Goal: Book appointment/travel/reservation

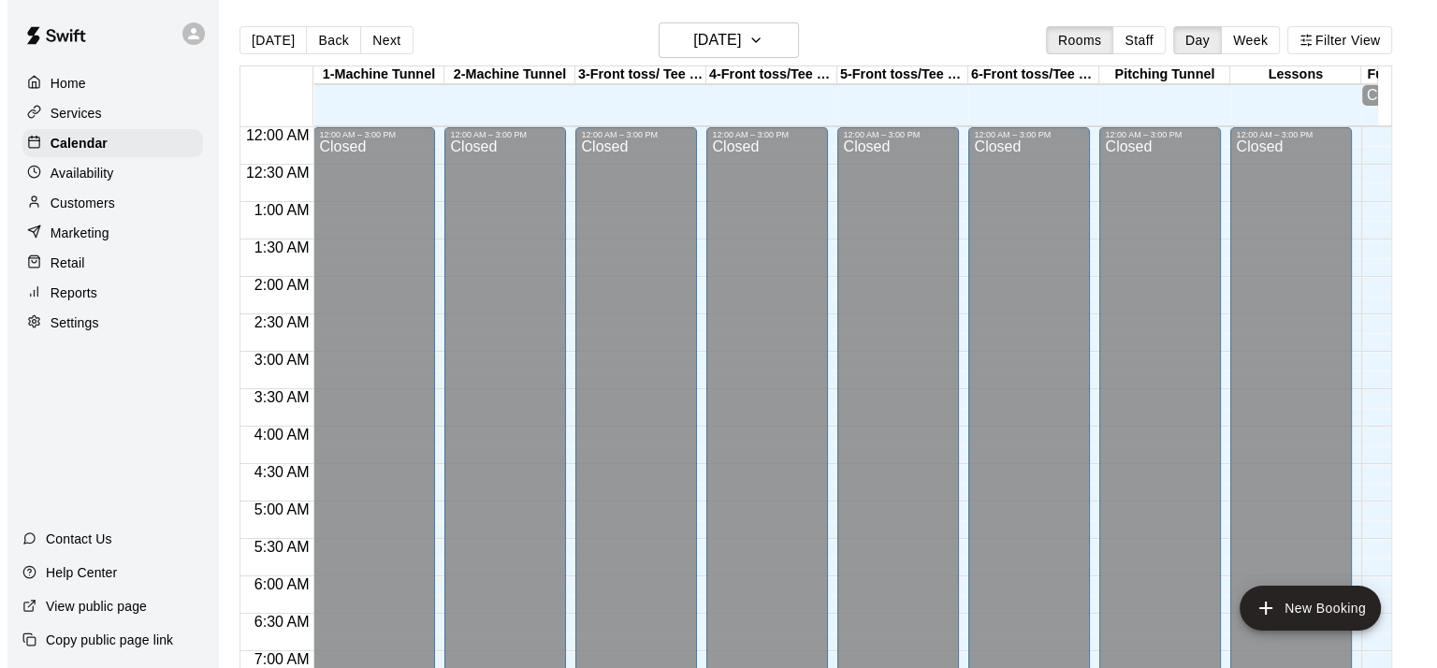
scroll to position [1004, 0]
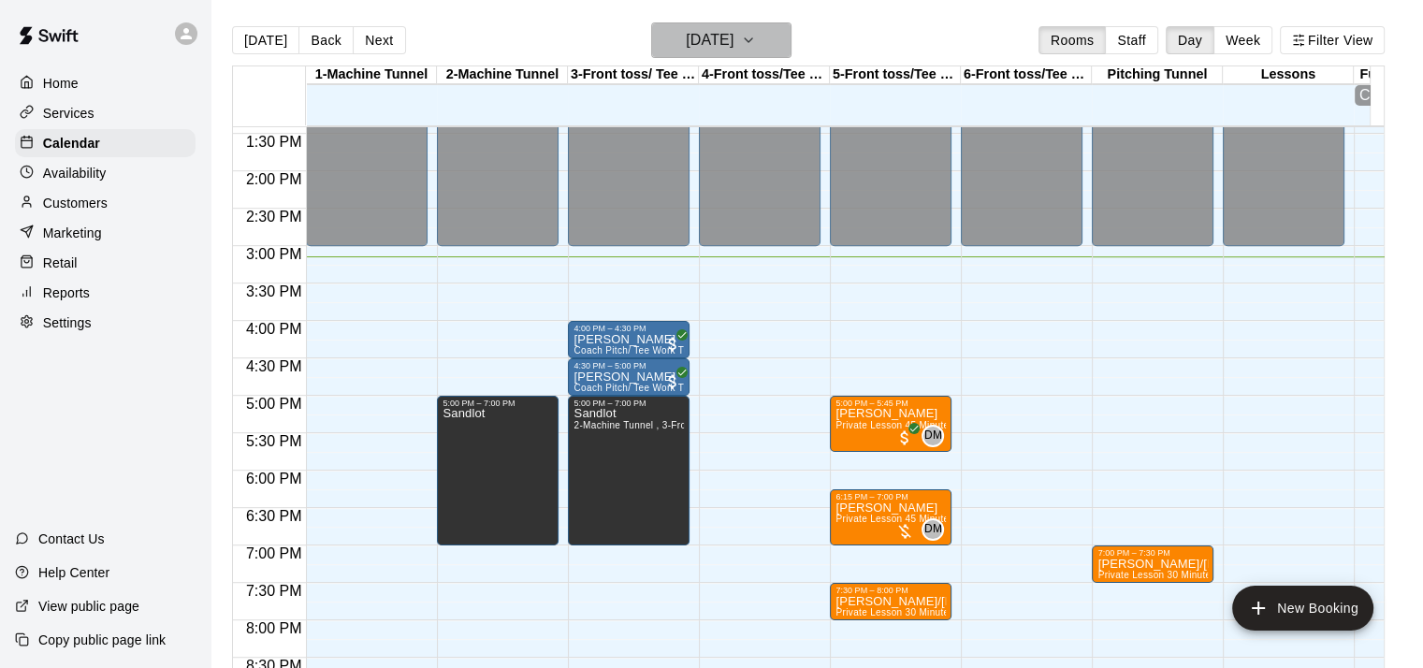
click at [733, 36] on h6 "[DATE]" at bounding box center [710, 40] width 48 height 26
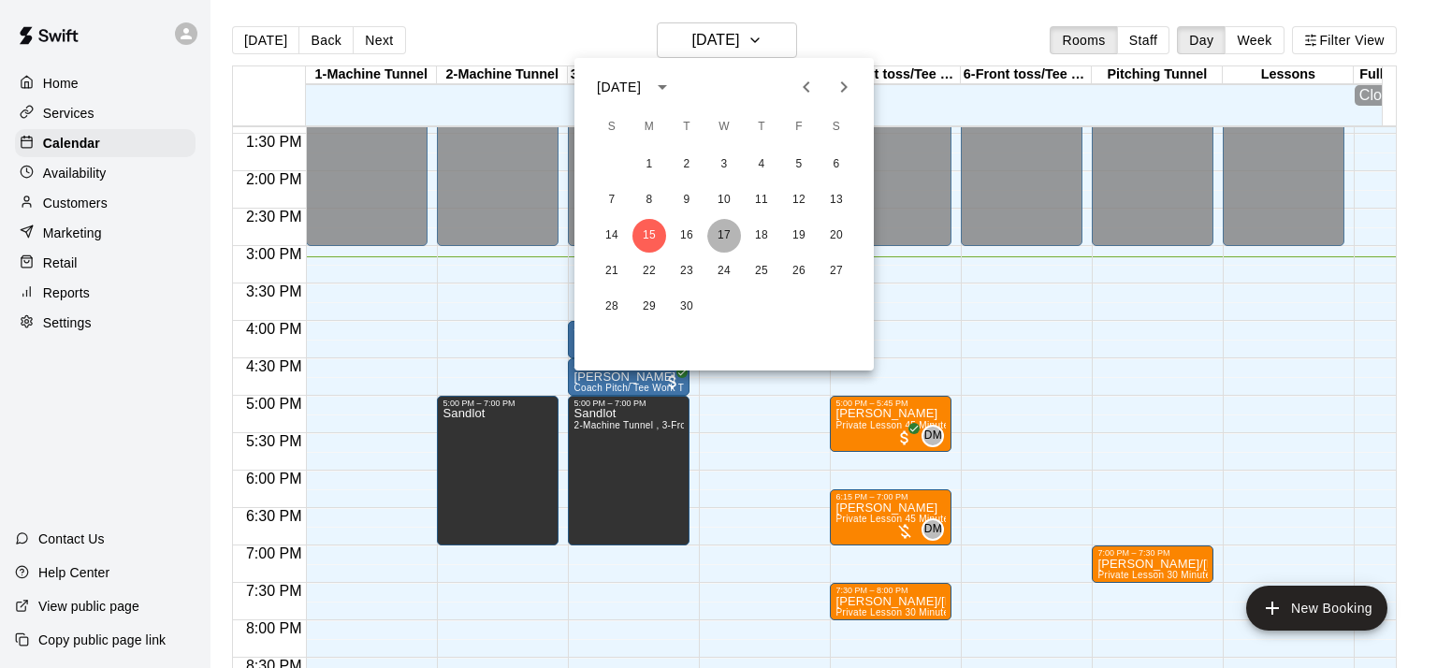
click at [723, 235] on button "17" at bounding box center [724, 236] width 34 height 34
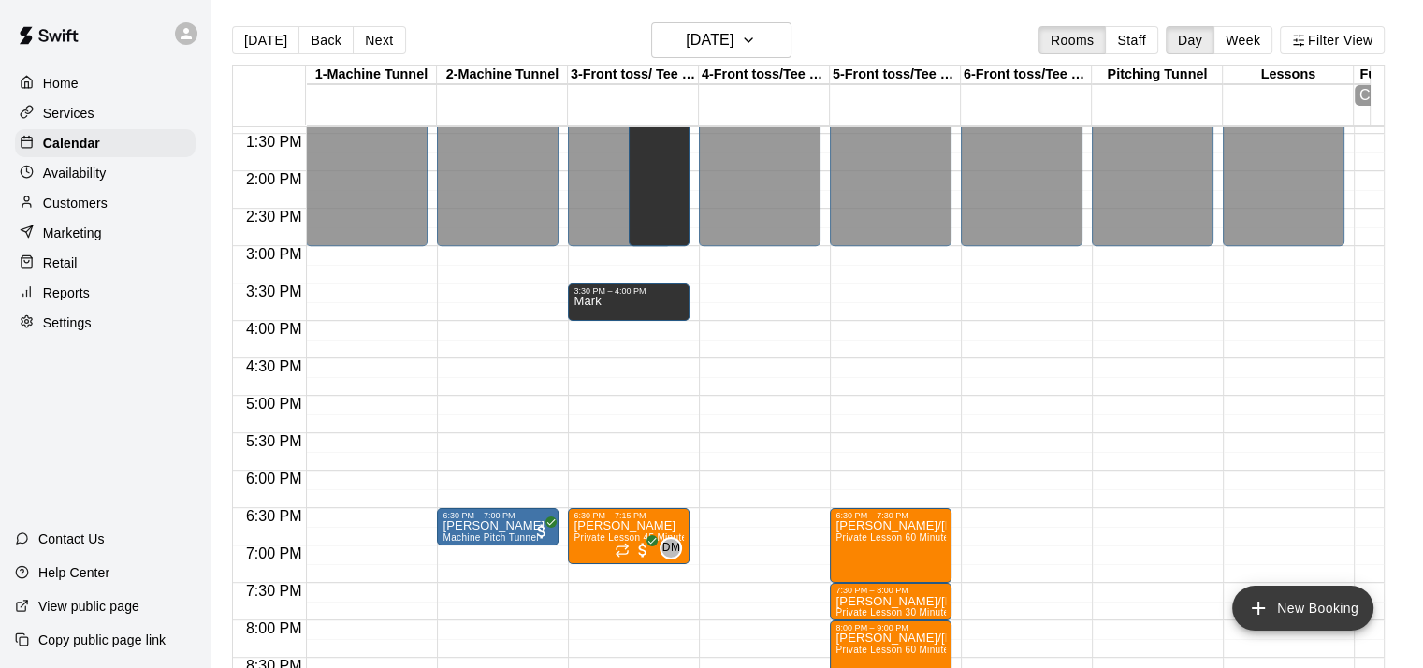
click at [1269, 607] on icon "add" at bounding box center [1258, 608] width 22 height 22
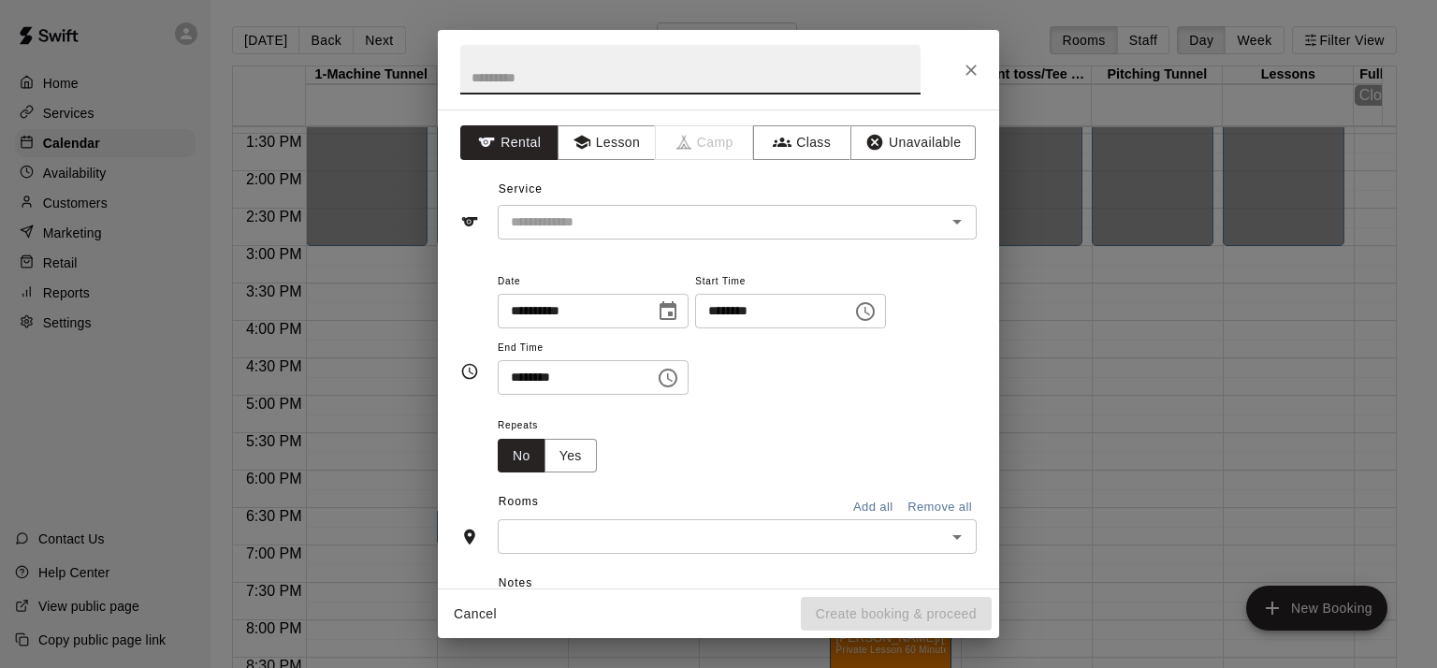
click at [486, 77] on input "text" at bounding box center [690, 70] width 460 height 50
type input "********"
click at [606, 146] on button "Lesson" at bounding box center [607, 142] width 98 height 35
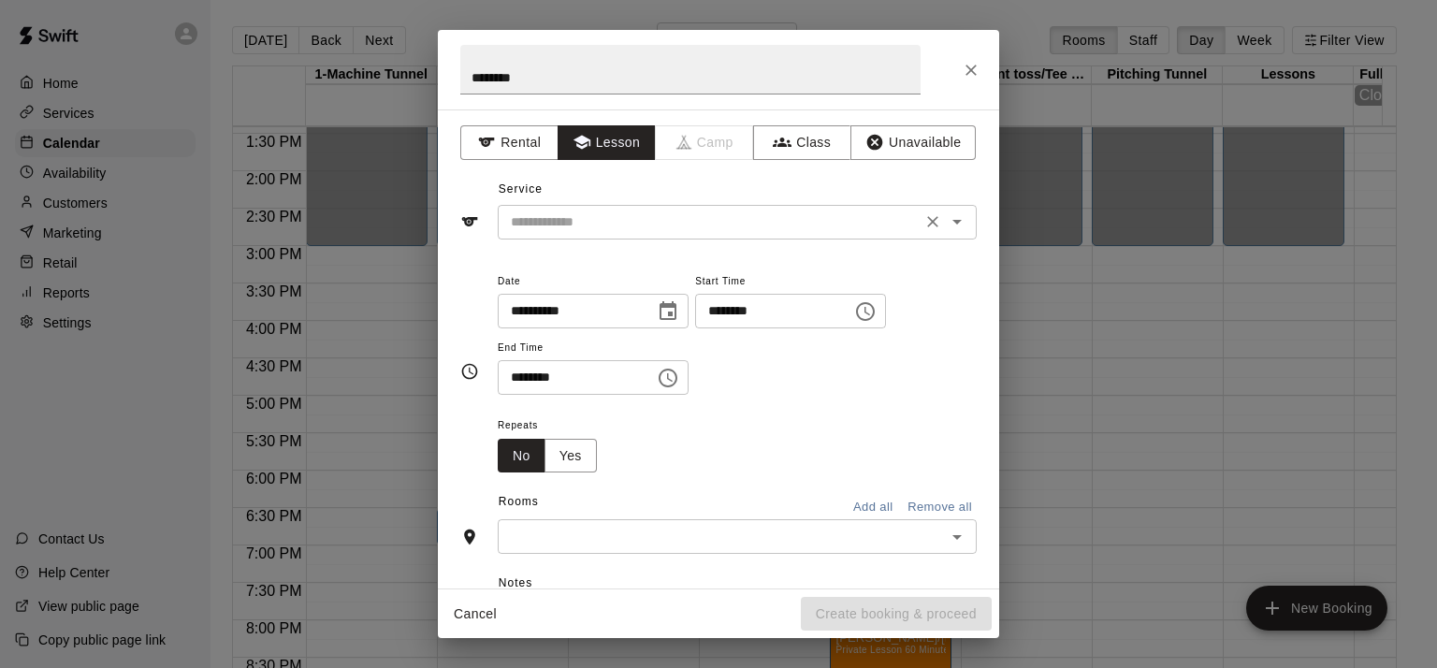
click at [605, 221] on input "text" at bounding box center [709, 222] width 413 height 23
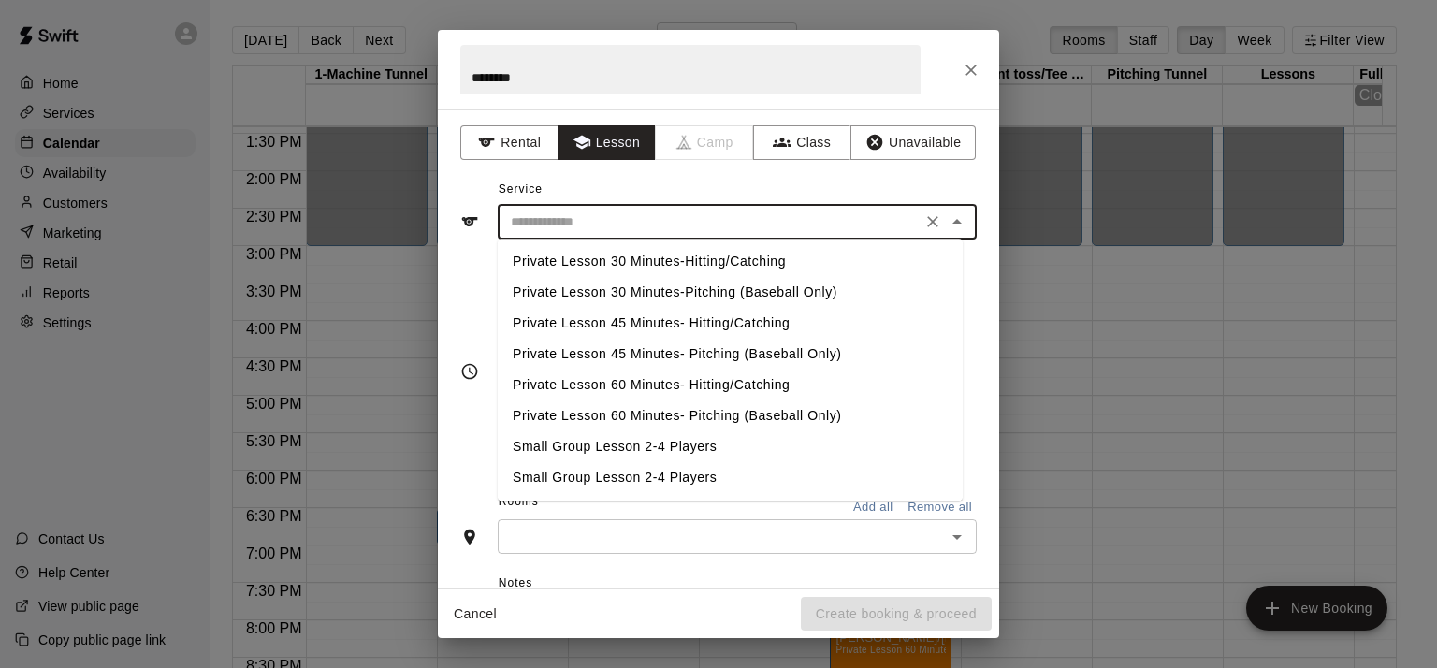
click at [626, 378] on li "Private Lesson 60 Minutes- Hitting/Catching" at bounding box center [730, 385] width 465 height 31
type input "**********"
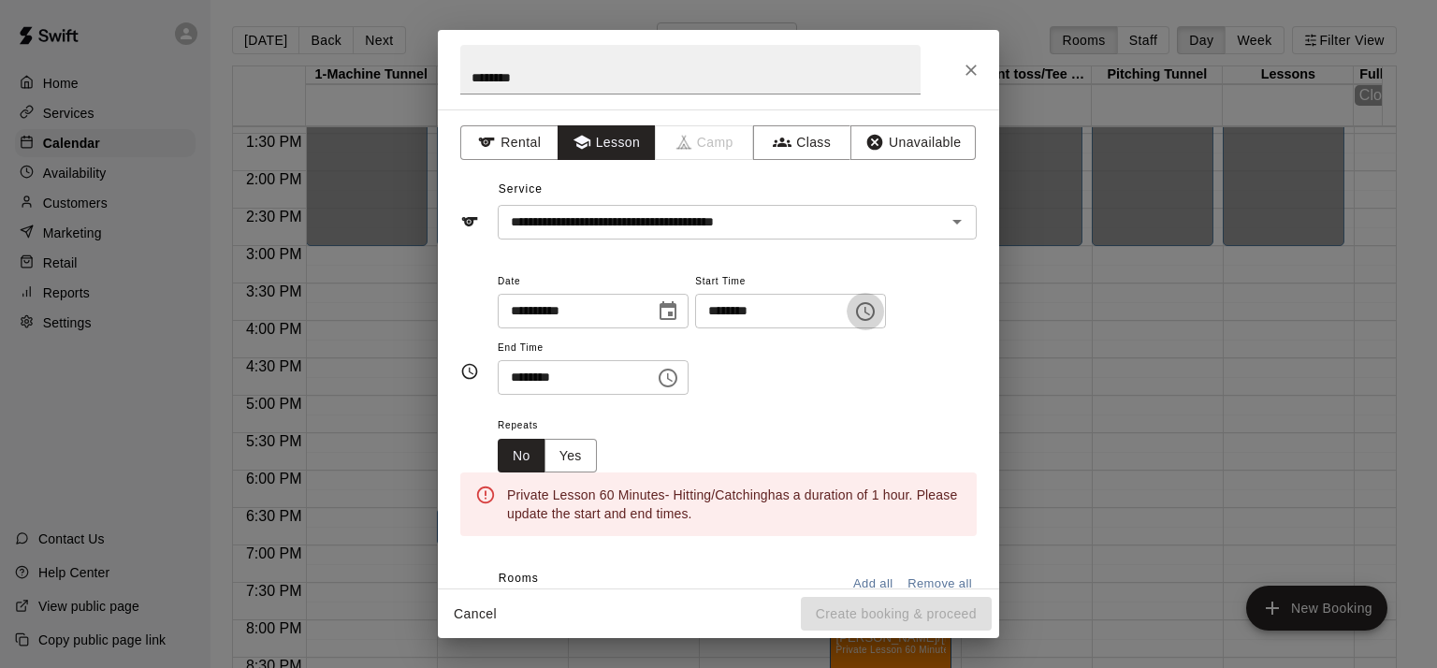
click at [877, 306] on icon "Choose time, selected time is 1:00 PM" at bounding box center [865, 311] width 22 height 22
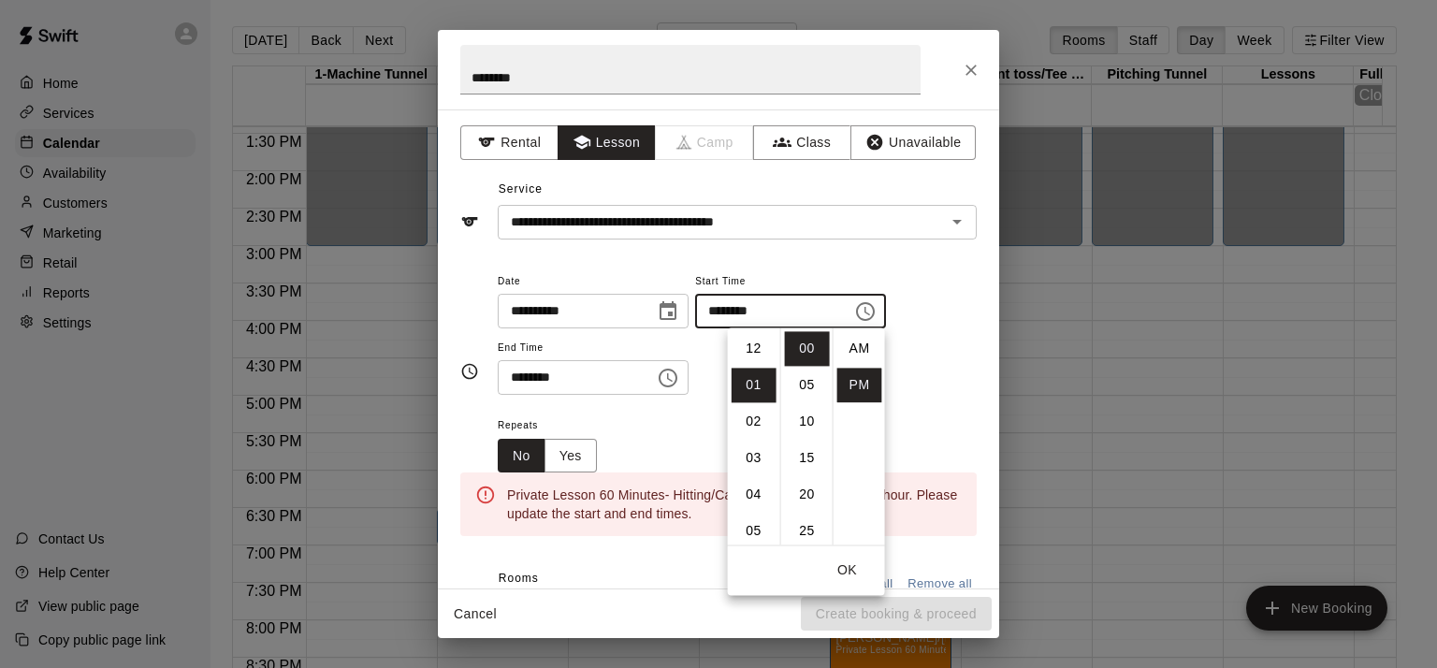
scroll to position [34, 0]
click at [743, 500] on li "05" at bounding box center [754, 494] width 45 height 35
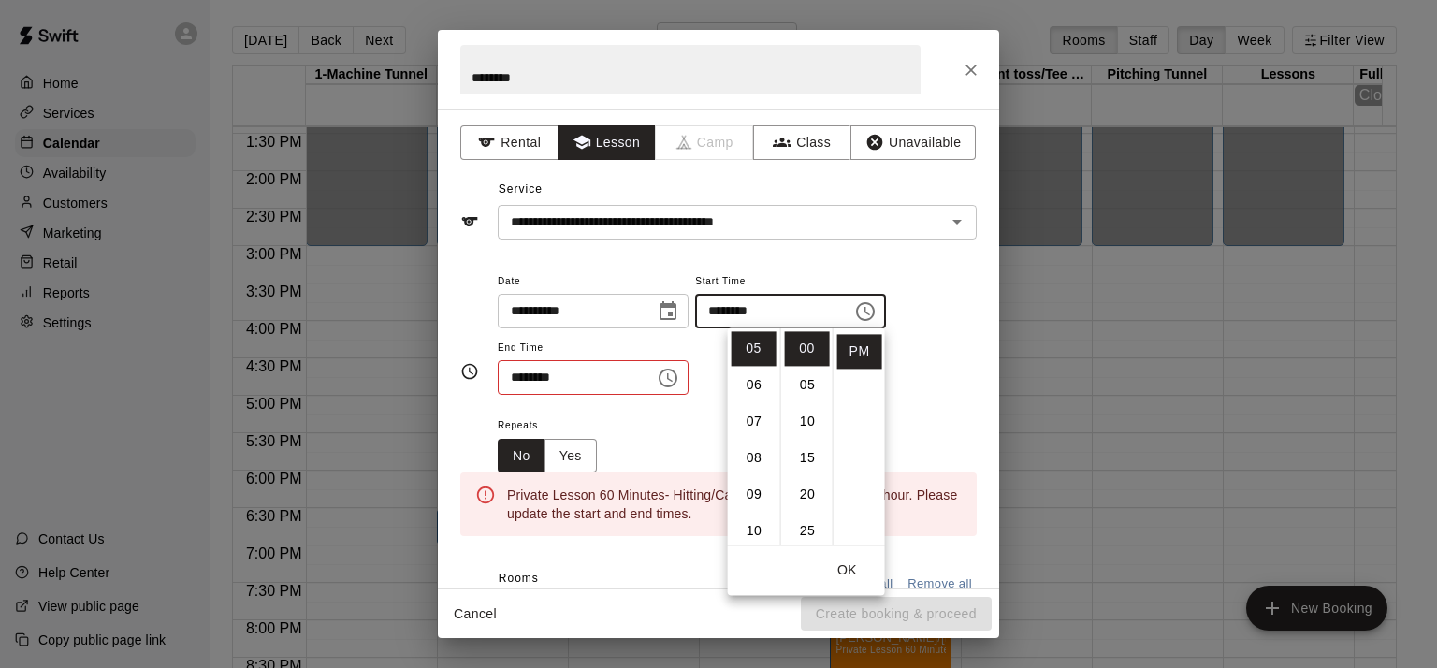
scroll to position [37, 0]
click at [805, 529] on li "30" at bounding box center [807, 530] width 45 height 35
type input "********"
click at [679, 373] on icon "Choose time, selected time is 1:30 PM" at bounding box center [668, 378] width 22 height 22
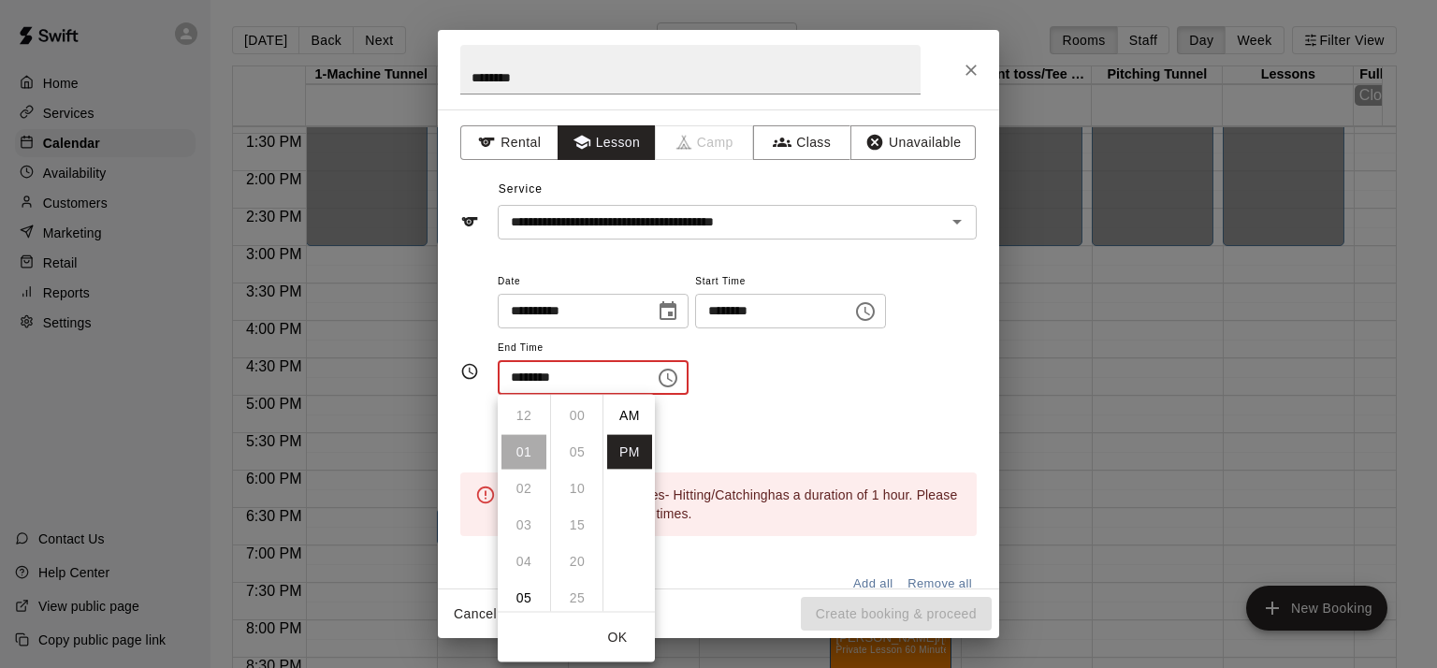
scroll to position [34, 0]
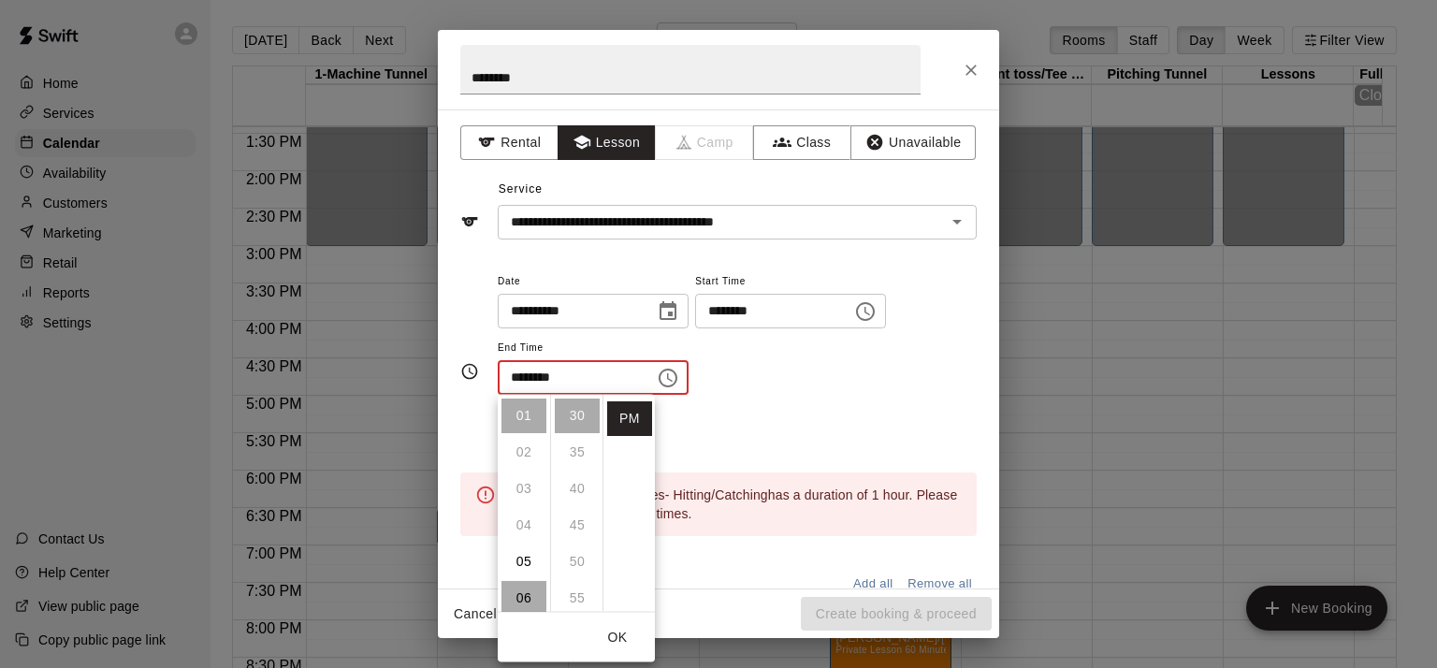
click at [524, 602] on li "06" at bounding box center [523, 598] width 45 height 35
type input "********"
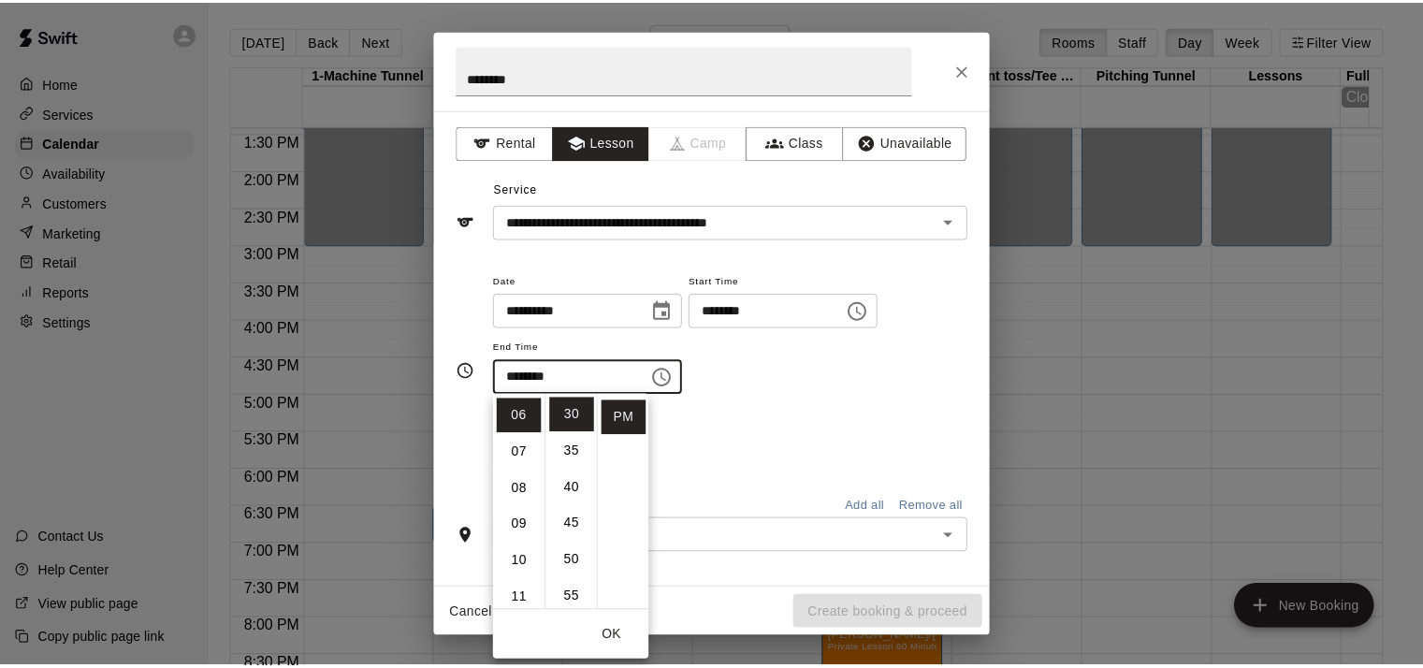
scroll to position [219, 0]
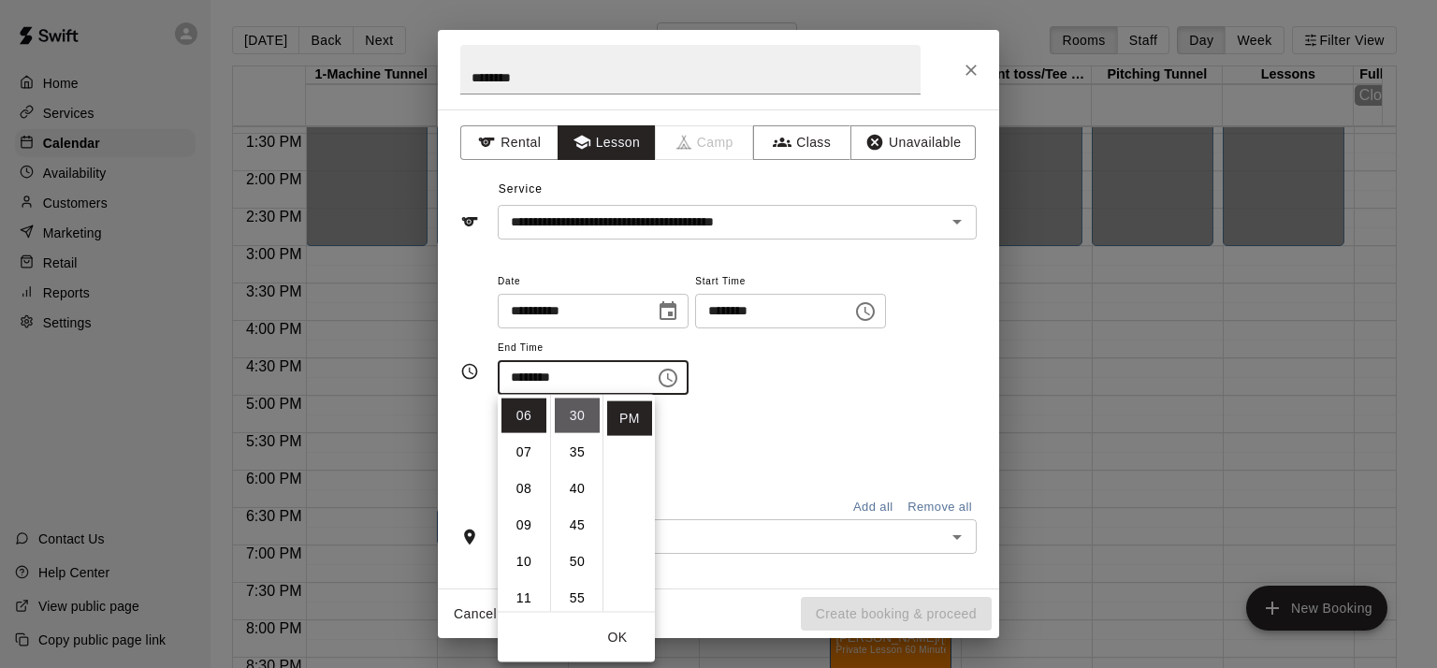
click at [576, 409] on li "30" at bounding box center [577, 416] width 45 height 35
click at [616, 635] on button "OK" at bounding box center [618, 637] width 60 height 35
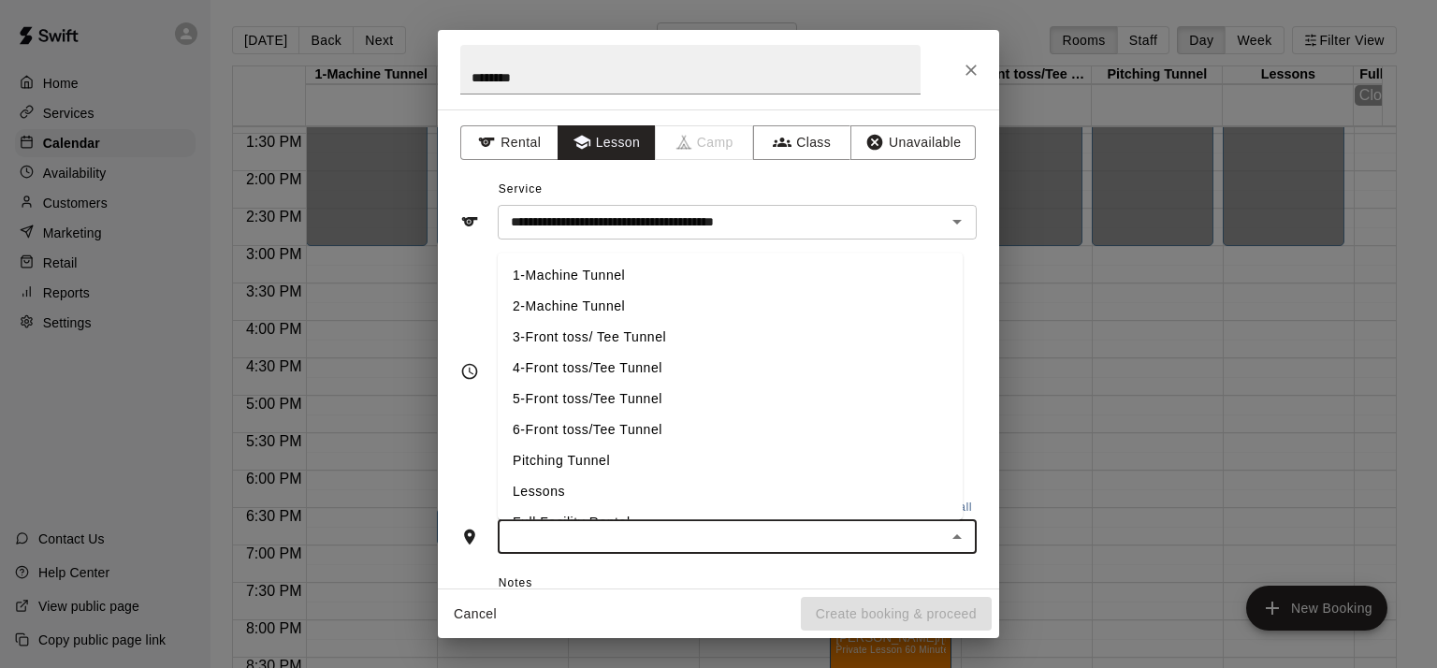
click at [719, 529] on input "text" at bounding box center [721, 536] width 437 height 23
click at [766, 399] on li "5-Front toss/Tee Tunnel" at bounding box center [730, 399] width 465 height 31
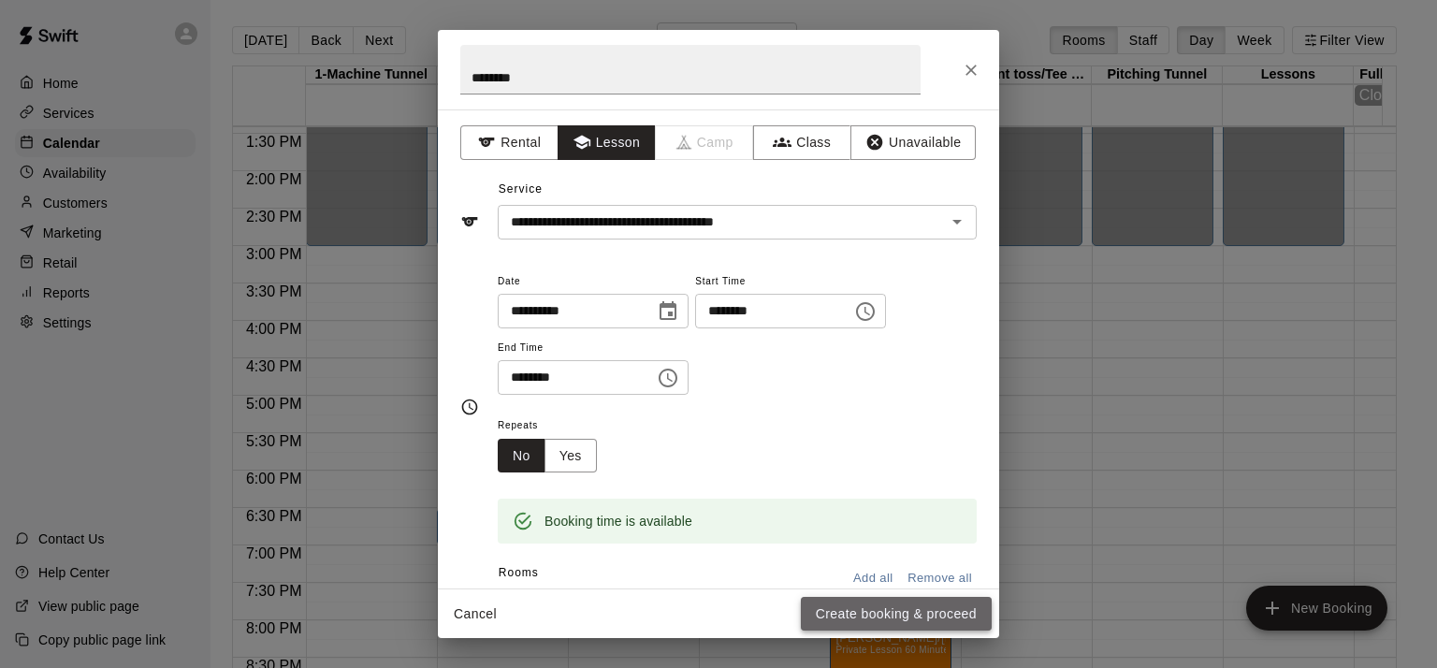
click at [838, 605] on button "Create booking & proceed" at bounding box center [896, 614] width 191 height 35
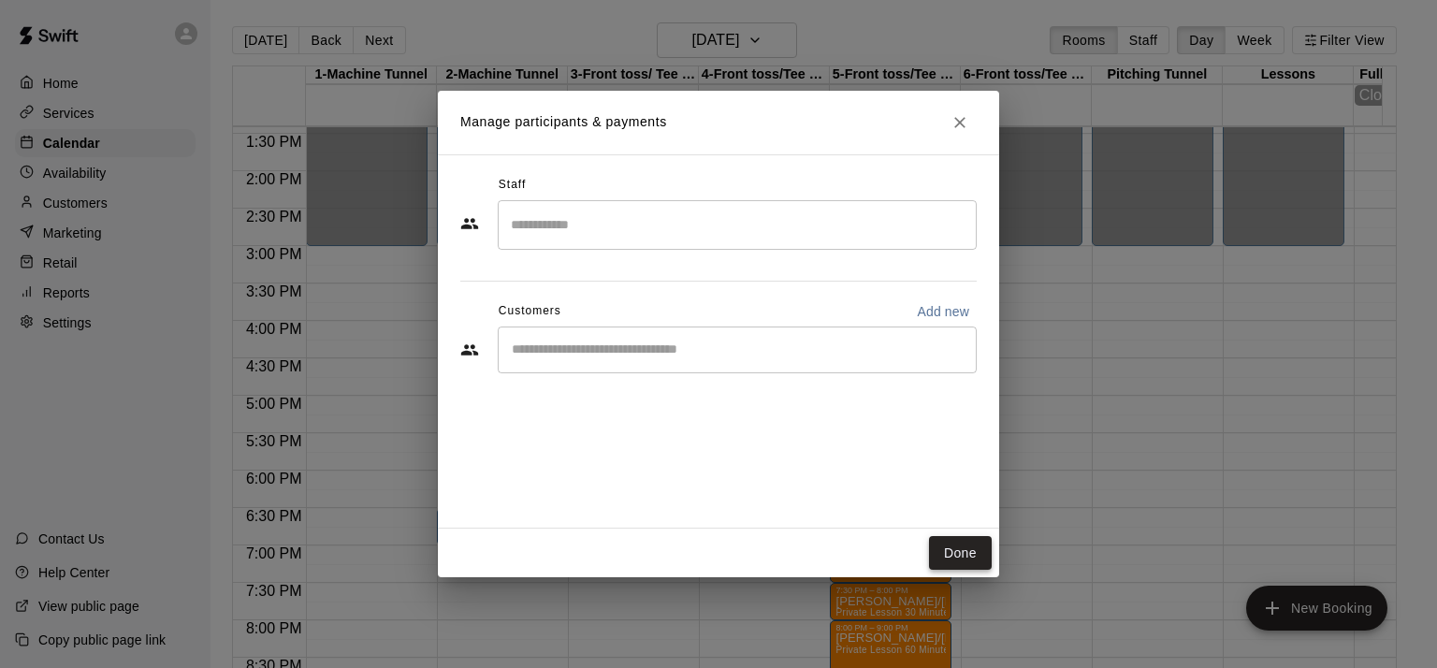
click at [946, 559] on button "Done" at bounding box center [960, 553] width 63 height 35
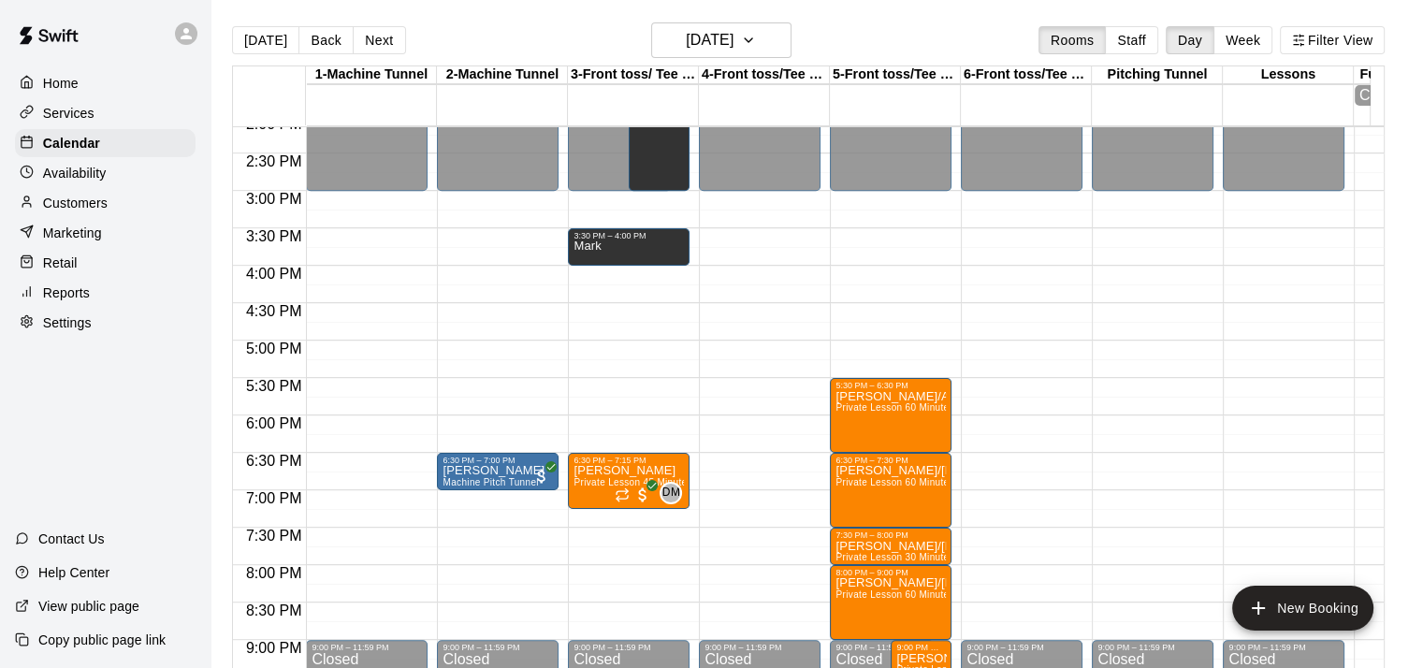
scroll to position [1069, 0]
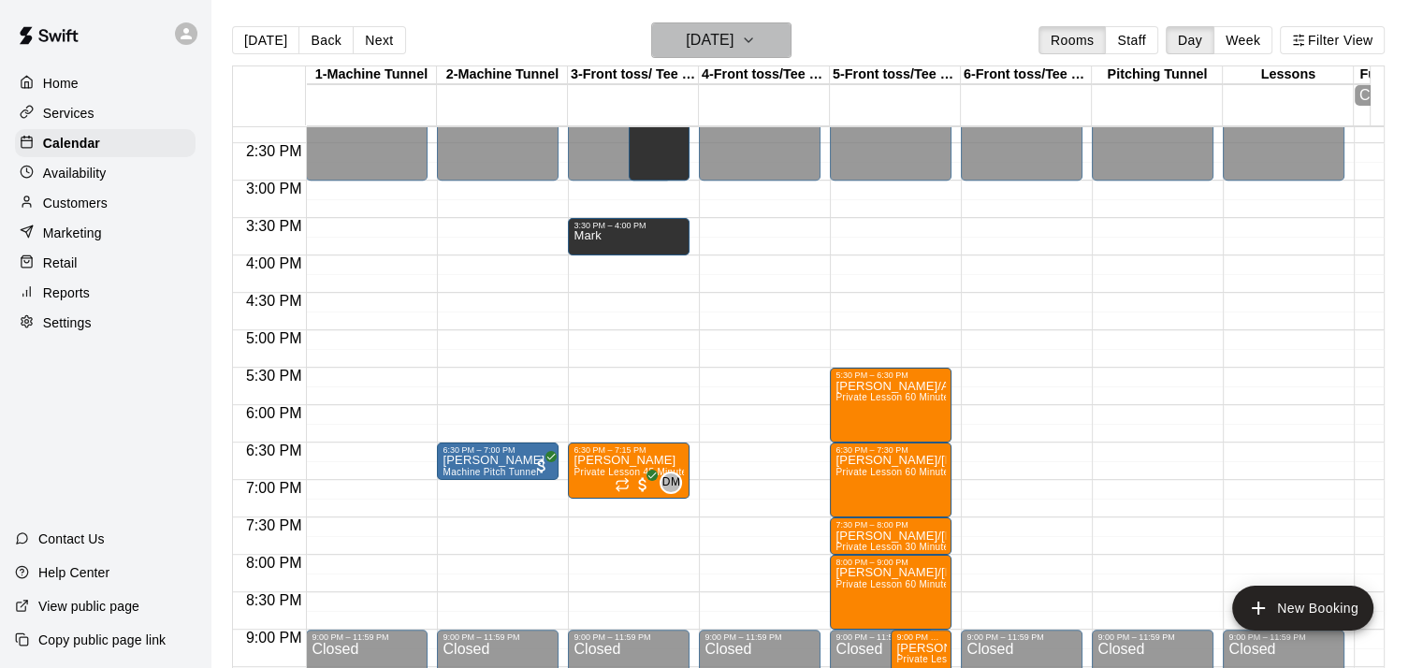
click at [733, 37] on h6 "Wednesday Sep 17" at bounding box center [710, 40] width 48 height 26
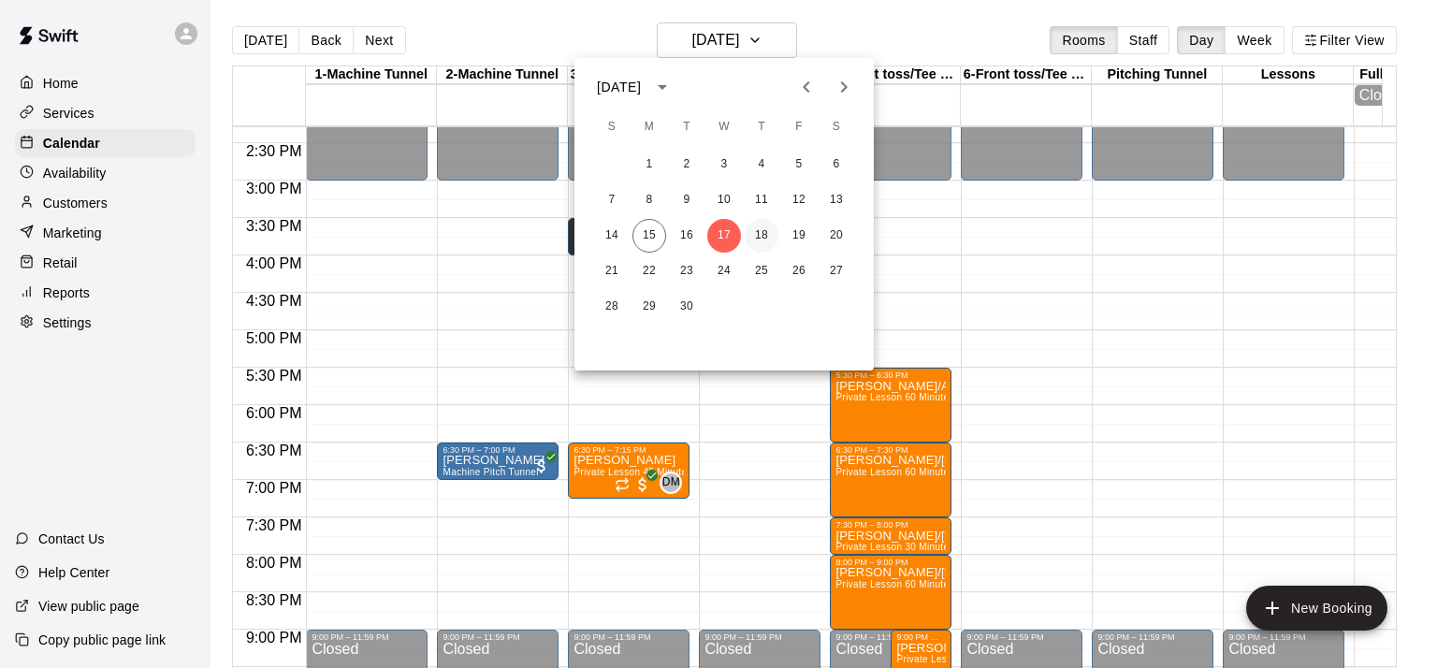
click at [765, 237] on button "18" at bounding box center [762, 236] width 34 height 34
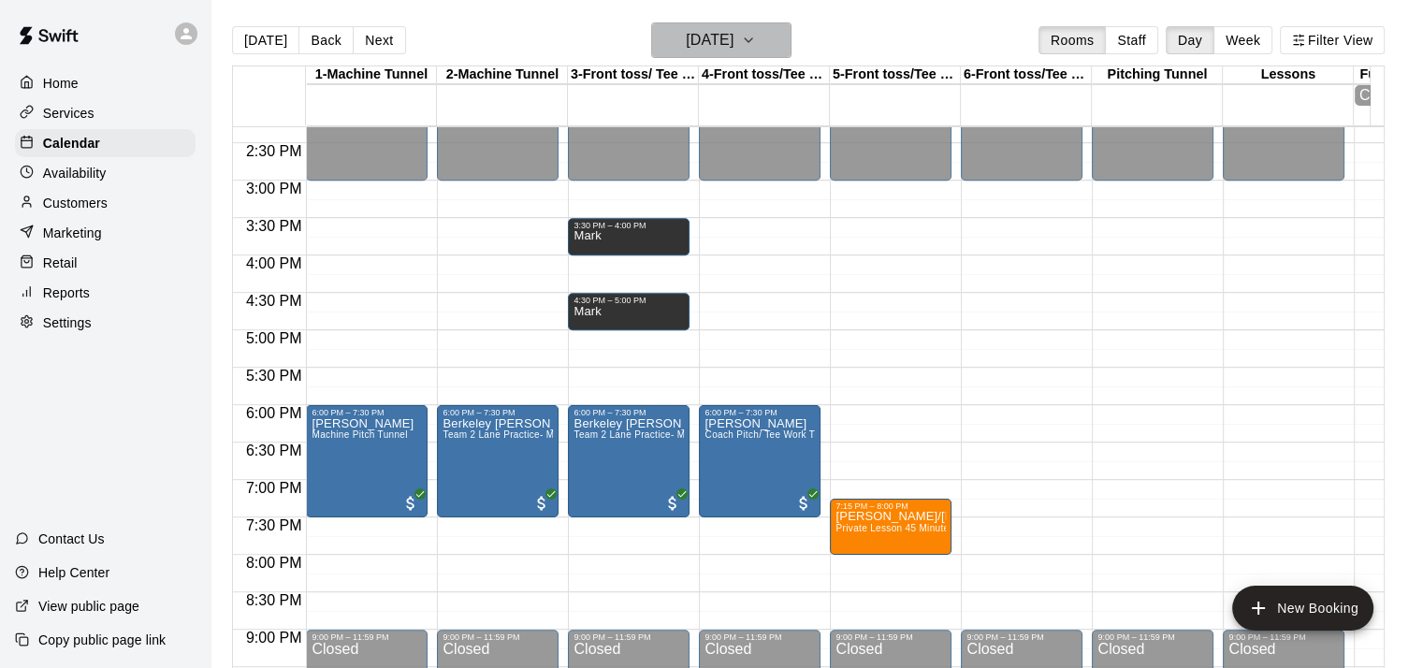
click at [733, 36] on h6 "Thursday Sep 18" at bounding box center [710, 40] width 48 height 26
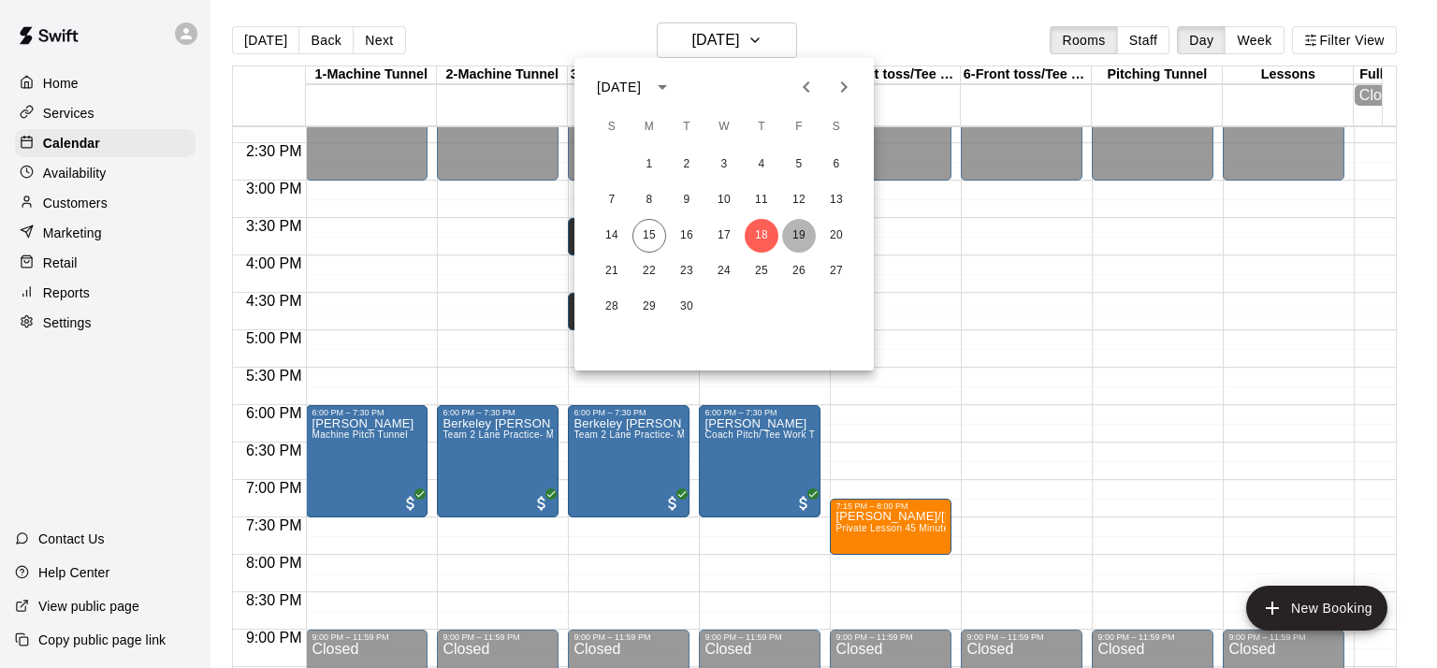
click at [795, 240] on button "19" at bounding box center [799, 236] width 34 height 34
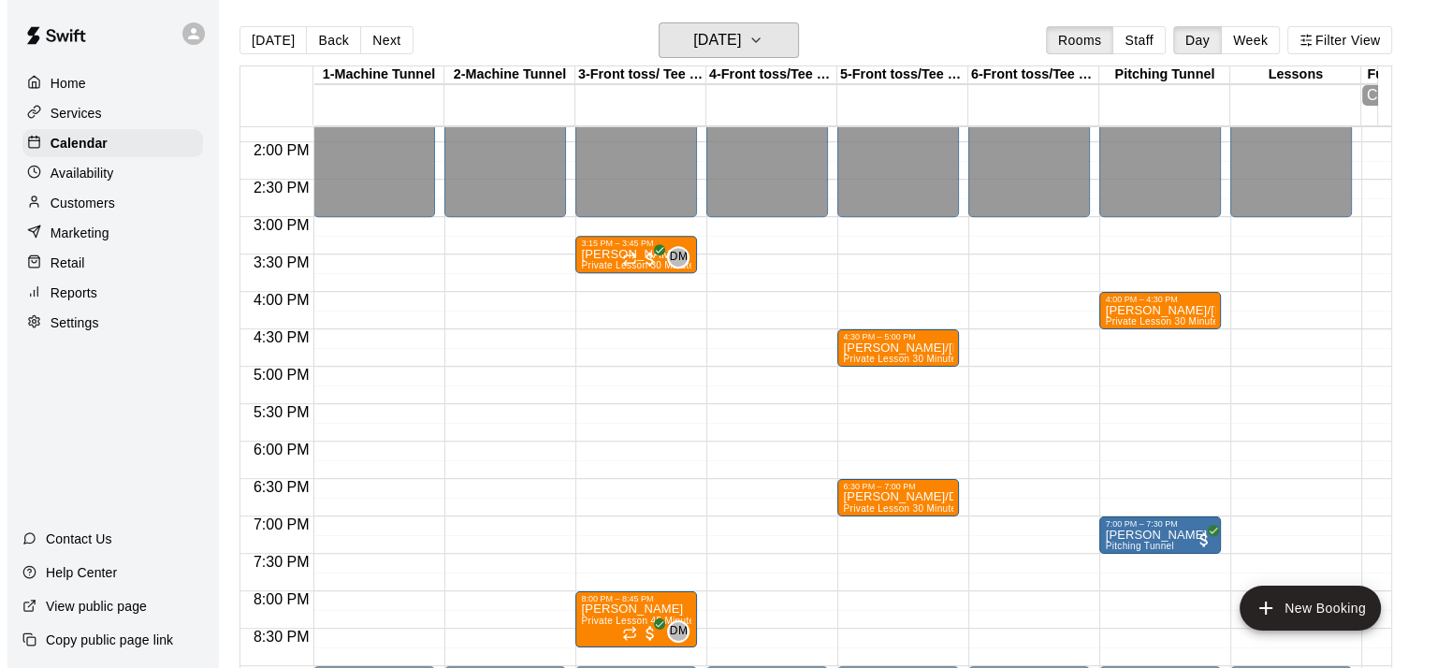
scroll to position [1030, 0]
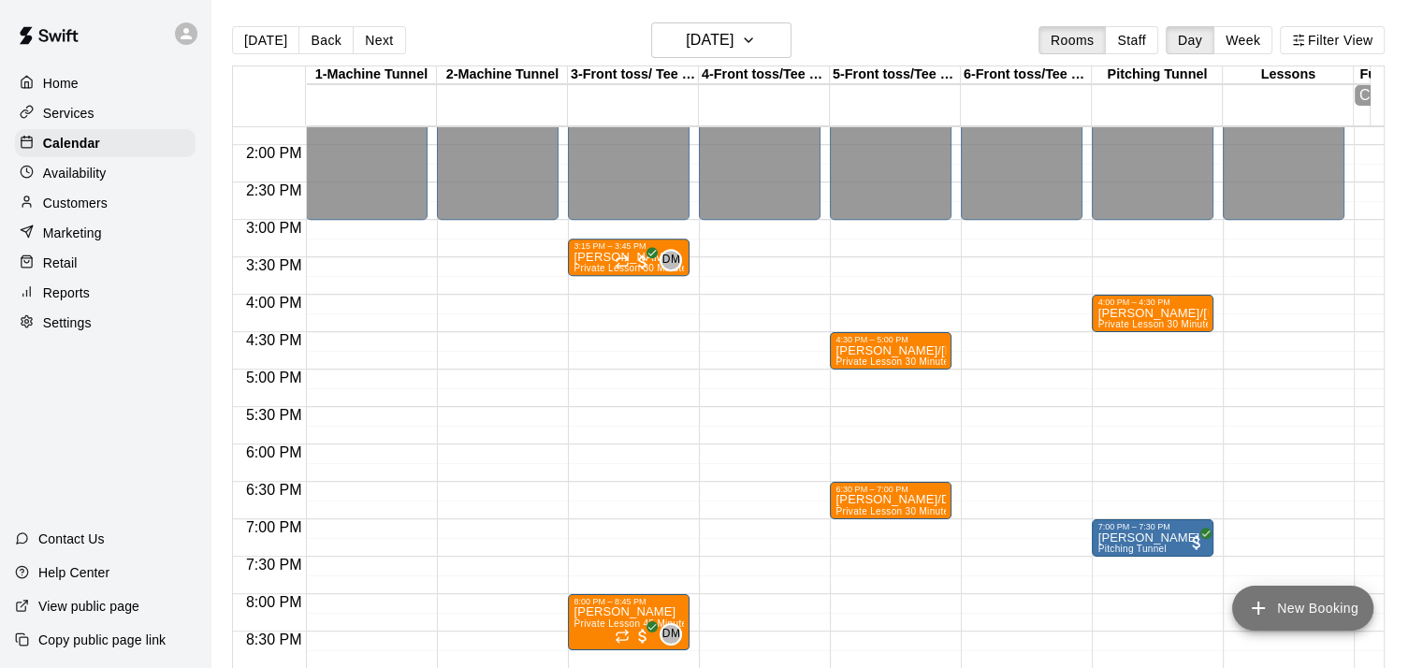
click at [1315, 613] on button "New Booking" at bounding box center [1302, 608] width 141 height 45
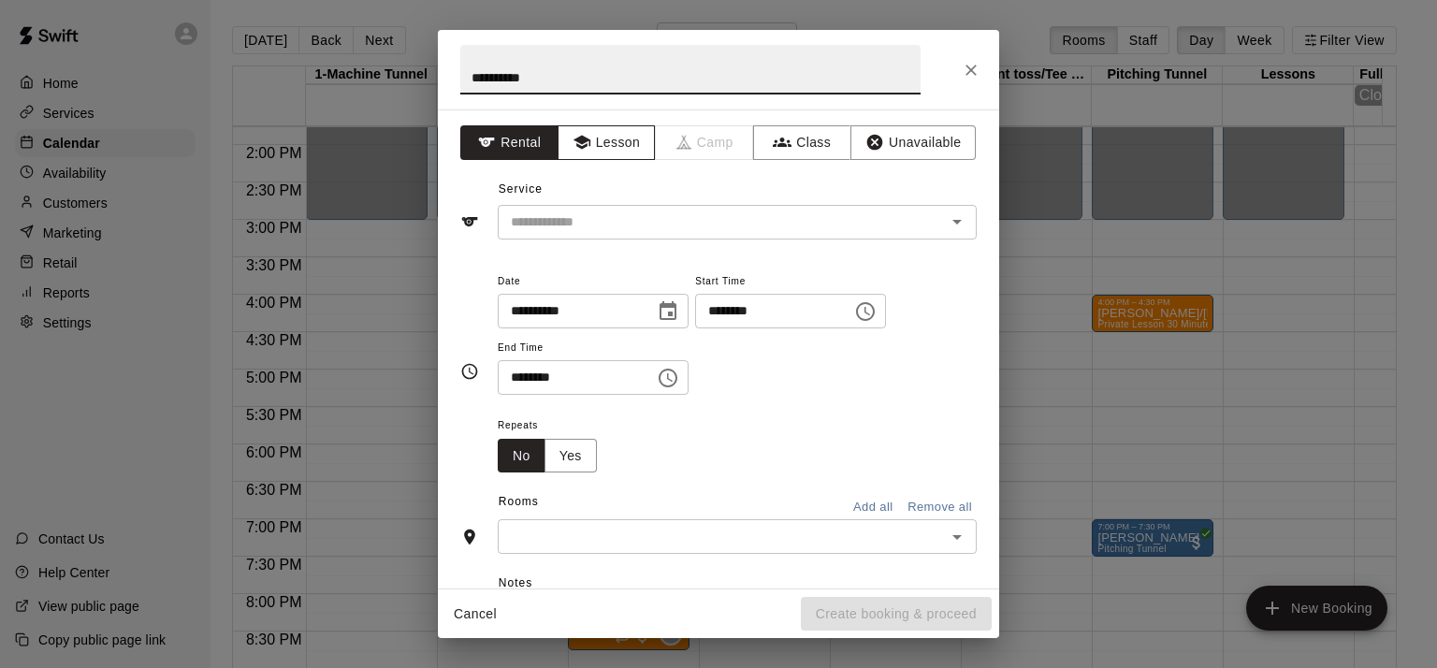
type input "**********"
click at [617, 139] on button "Lesson" at bounding box center [607, 142] width 98 height 35
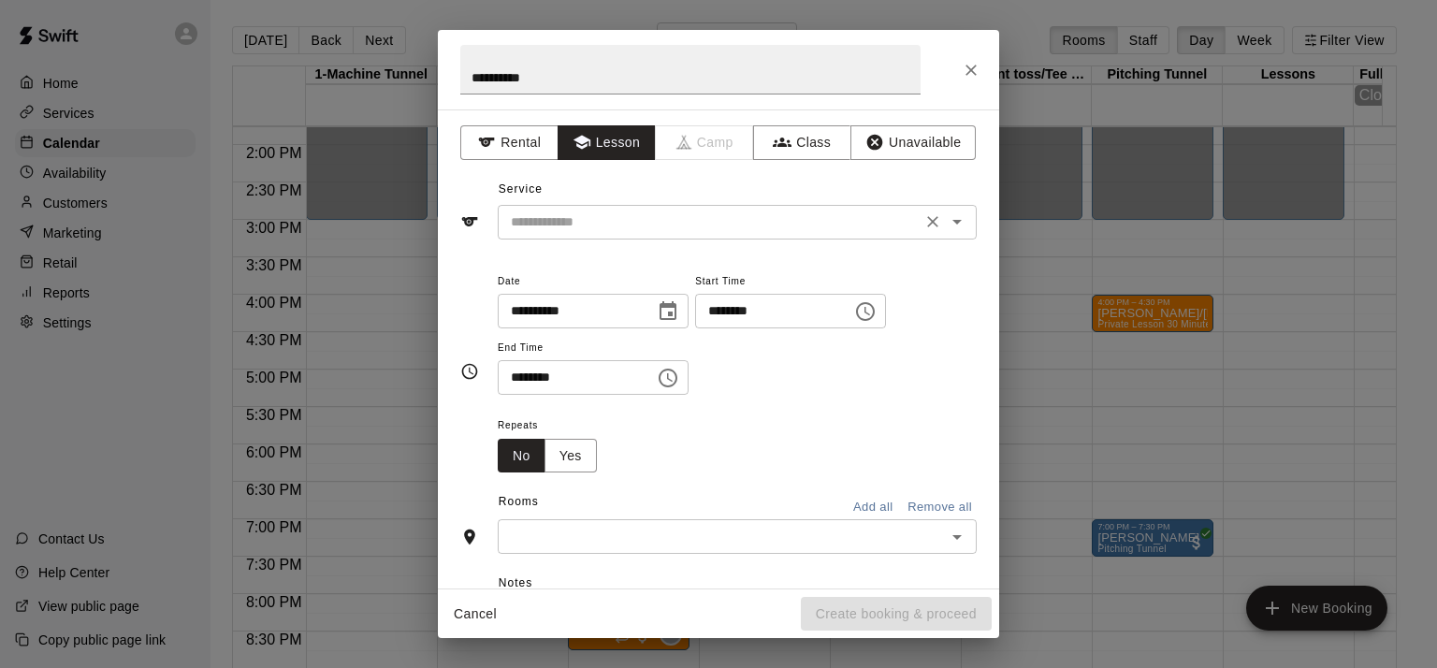
click at [599, 217] on input "text" at bounding box center [709, 222] width 413 height 23
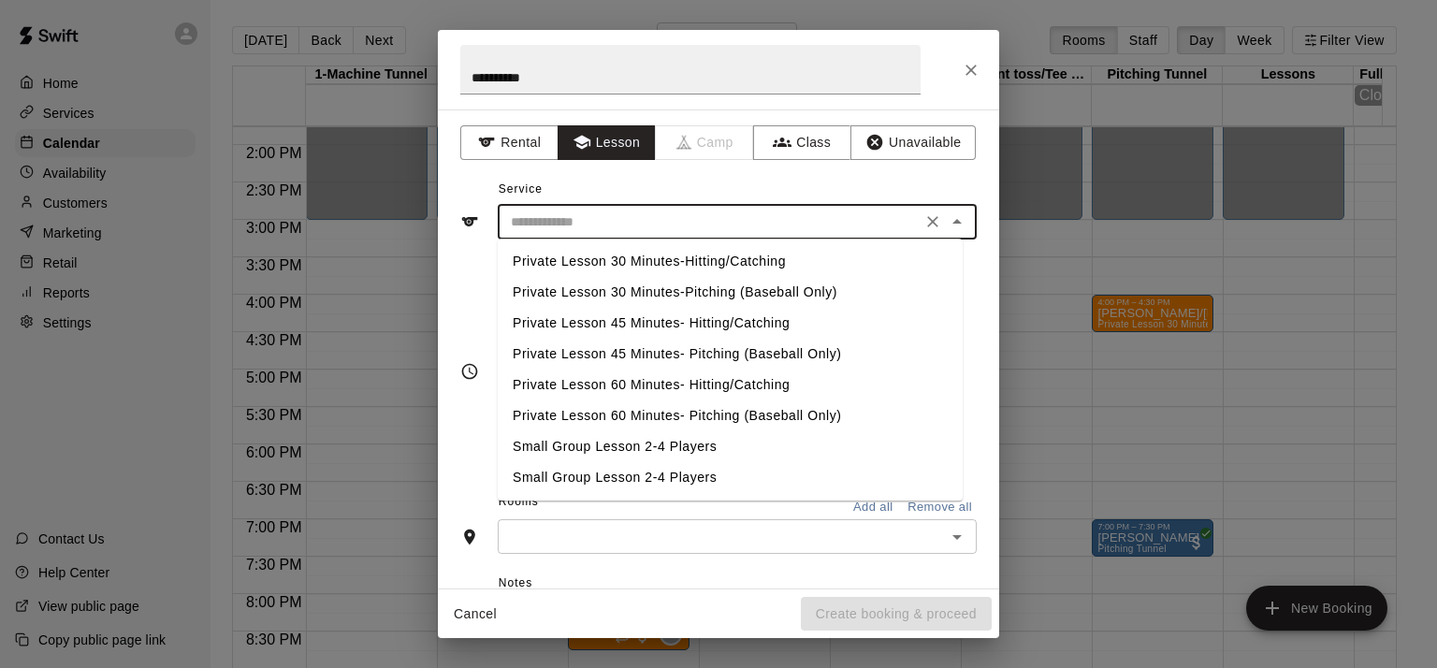
click at [618, 326] on li "Private Lesson 45 Minutes- Hitting/Catching" at bounding box center [730, 323] width 465 height 31
type input "**********"
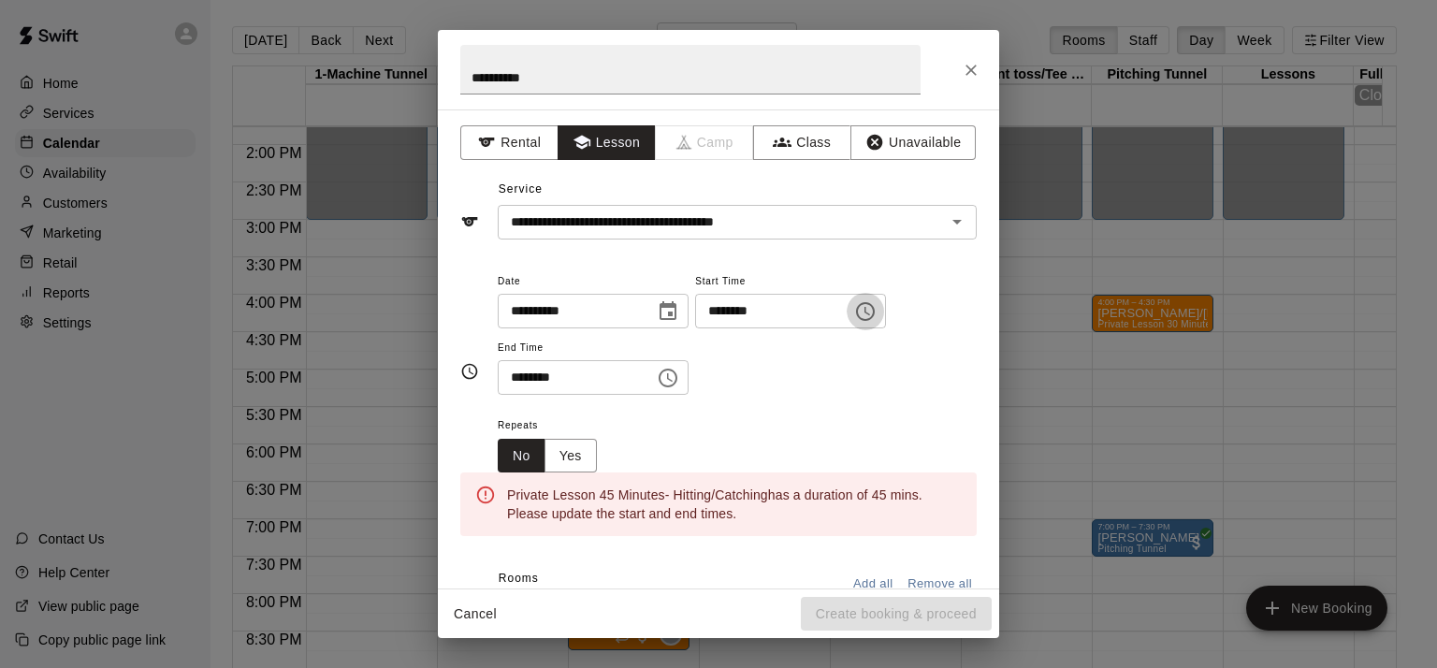
click at [877, 309] on icon "Choose time, selected time is 1:00 PM" at bounding box center [865, 311] width 22 height 22
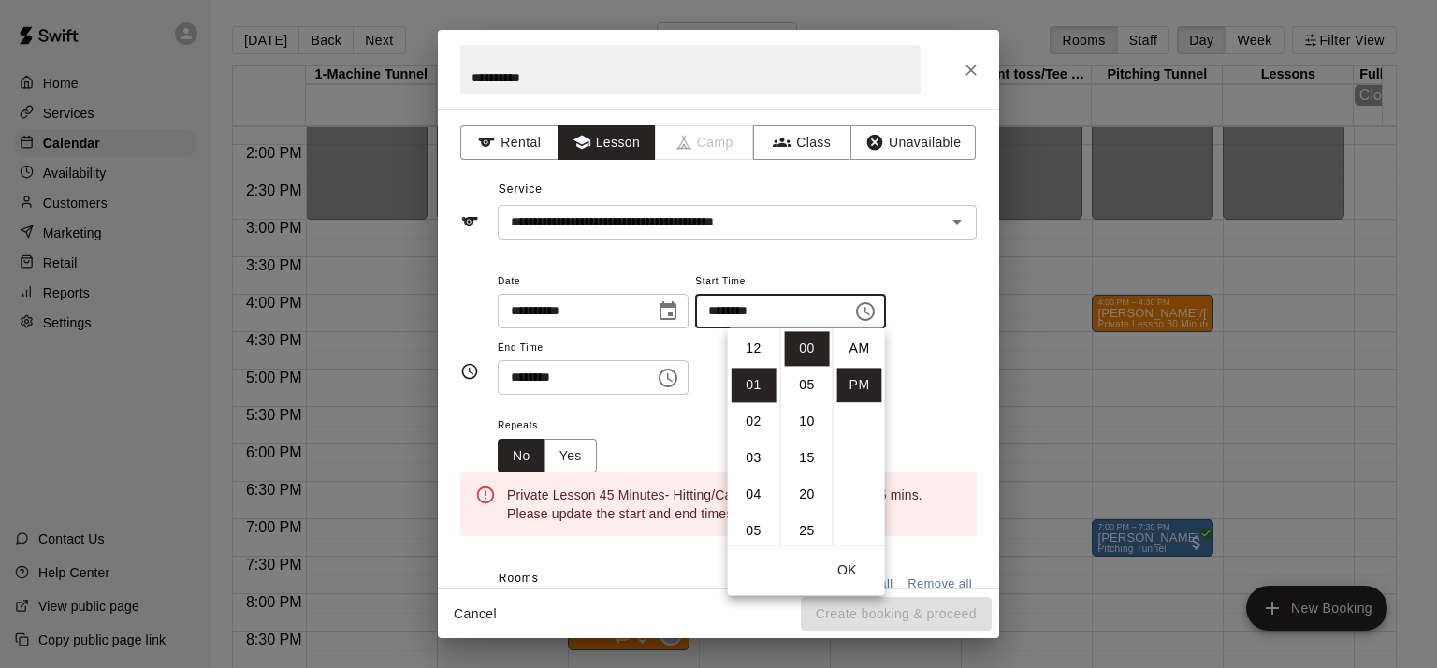
scroll to position [34, 0]
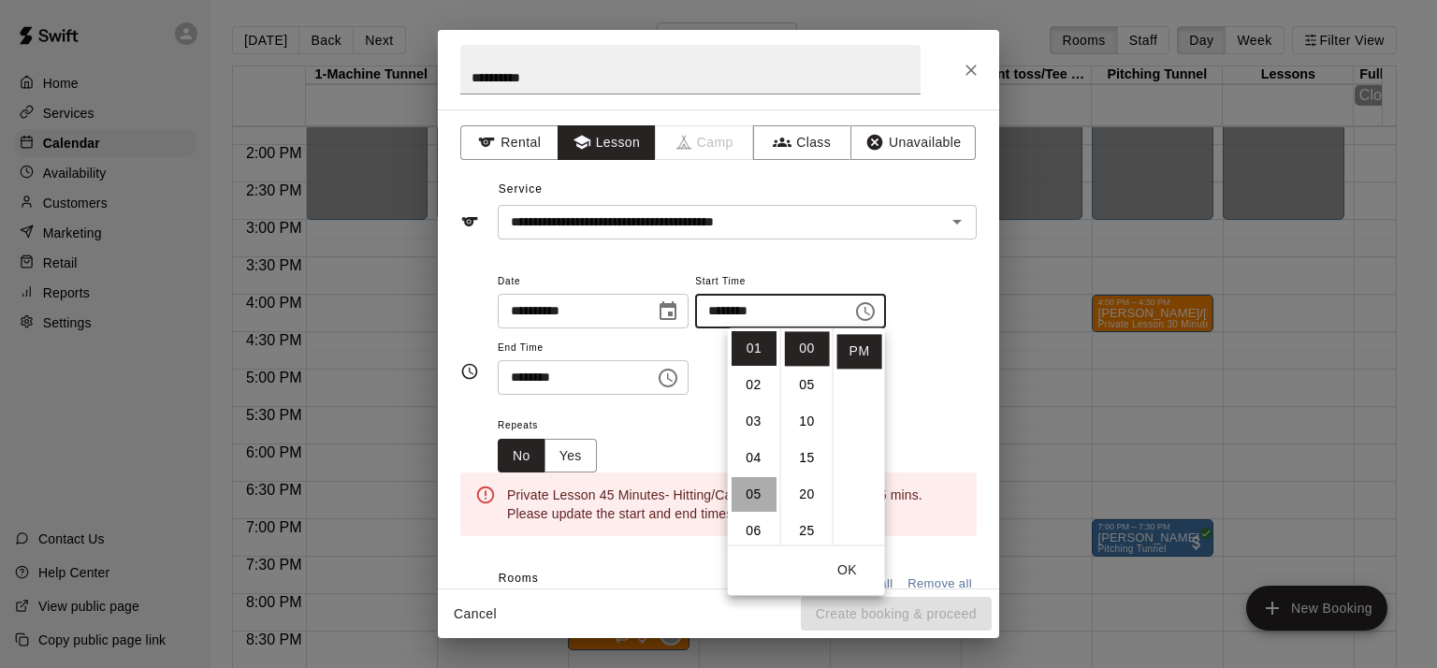
click at [753, 498] on li "05" at bounding box center [754, 494] width 45 height 35
type input "********"
click at [679, 377] on icon "Choose time, selected time is 1:30 PM" at bounding box center [668, 378] width 22 height 22
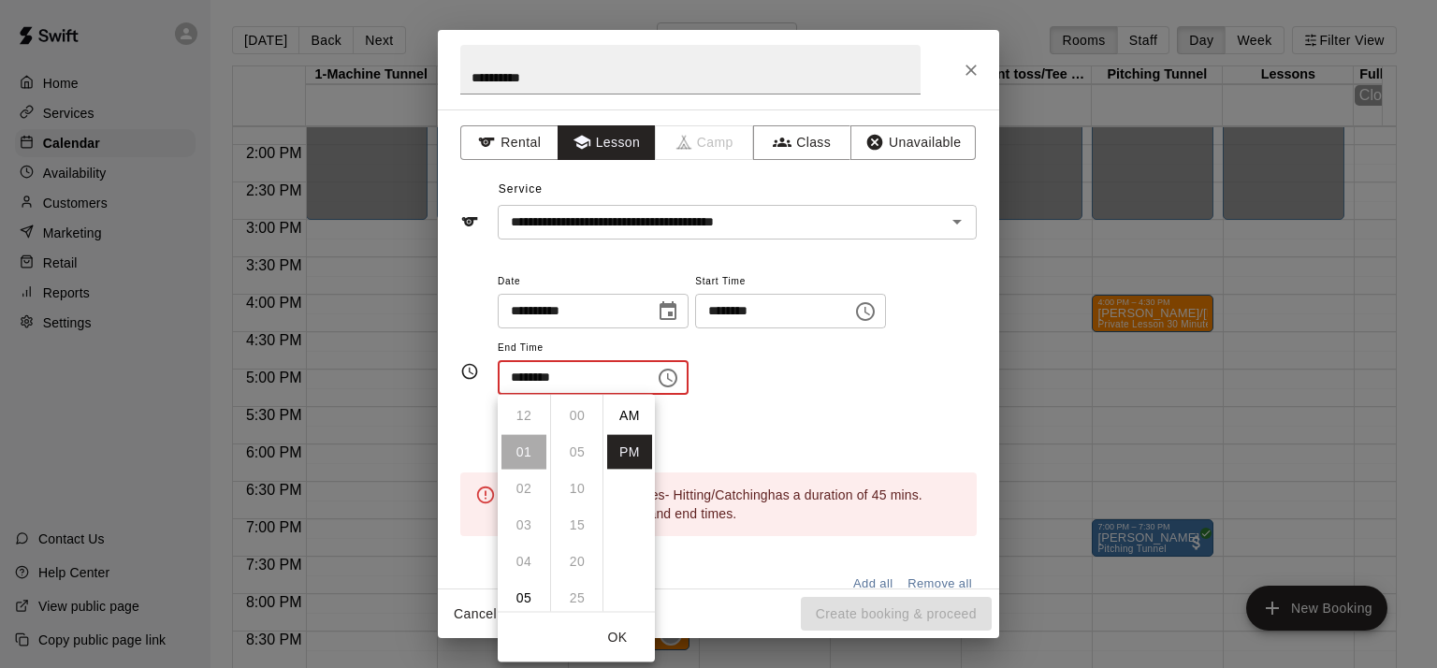
scroll to position [34, 0]
click at [521, 559] on li "05" at bounding box center [523, 562] width 45 height 35
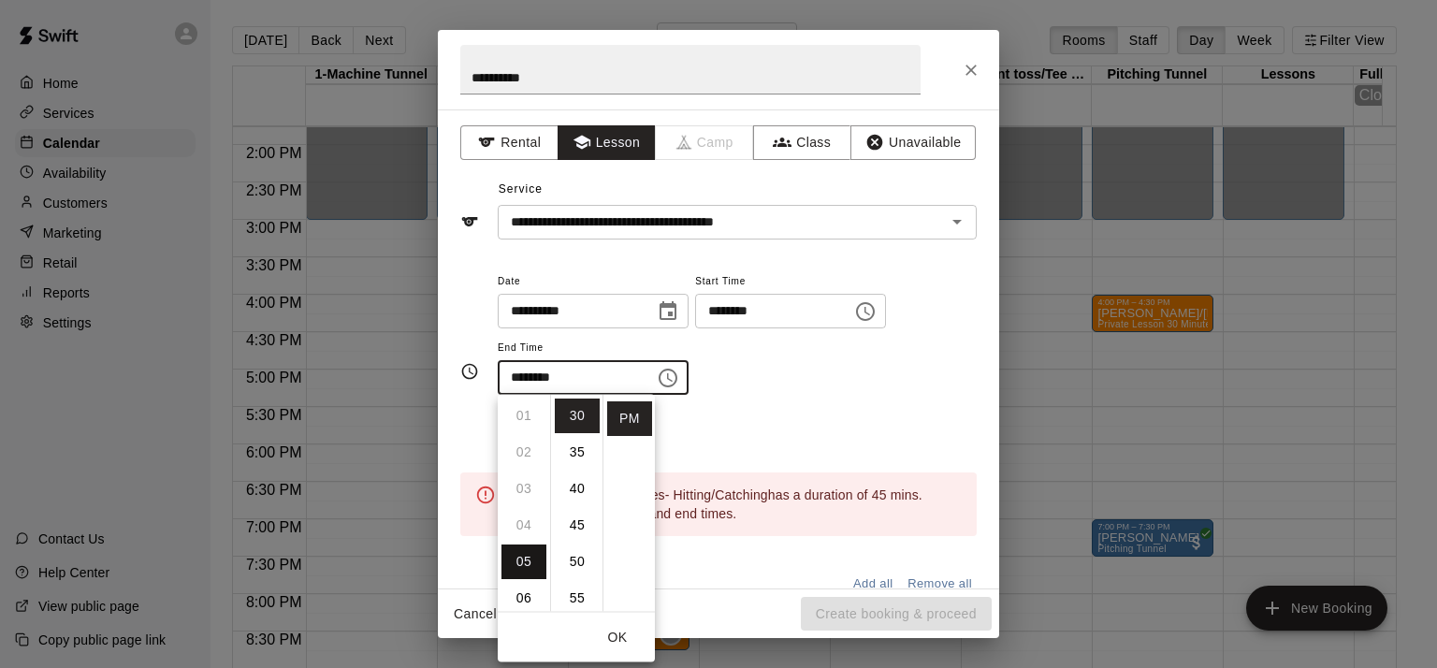
scroll to position [182, 0]
click at [569, 525] on li "45" at bounding box center [577, 525] width 45 height 35
type input "********"
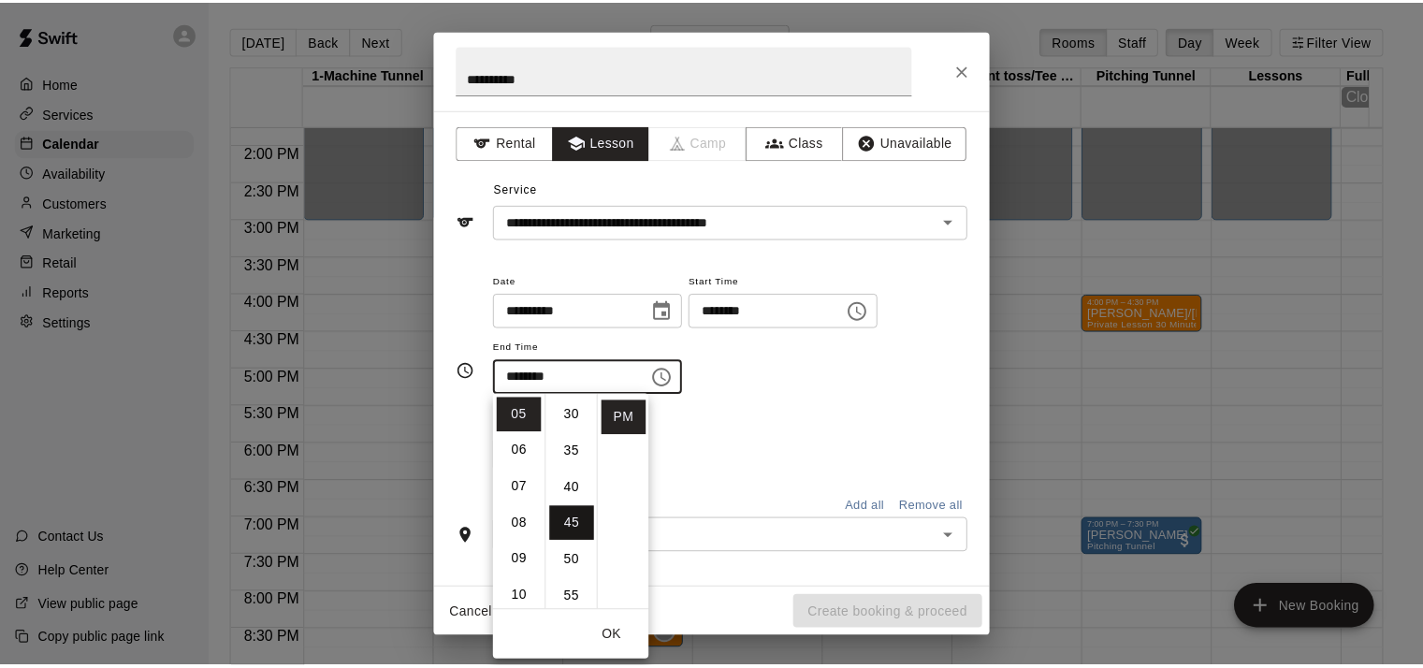
scroll to position [328, 0]
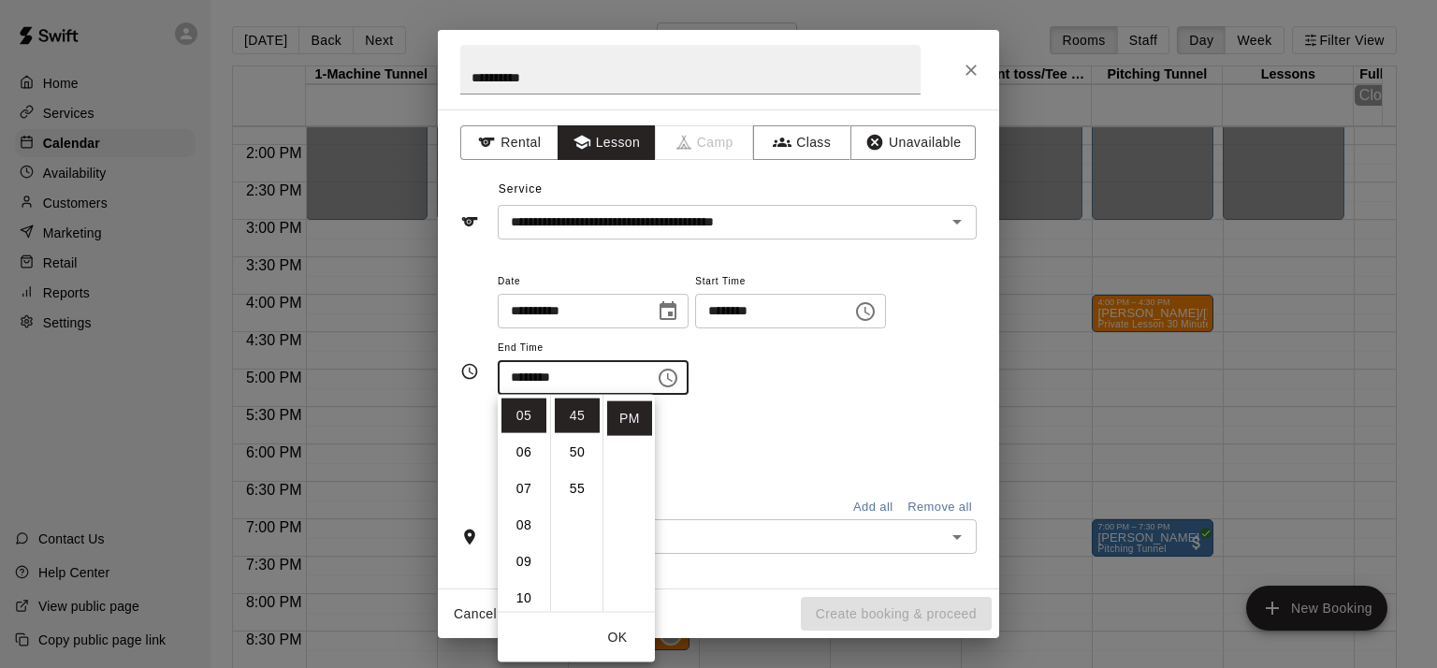
click at [758, 535] on input "text" at bounding box center [721, 536] width 437 height 23
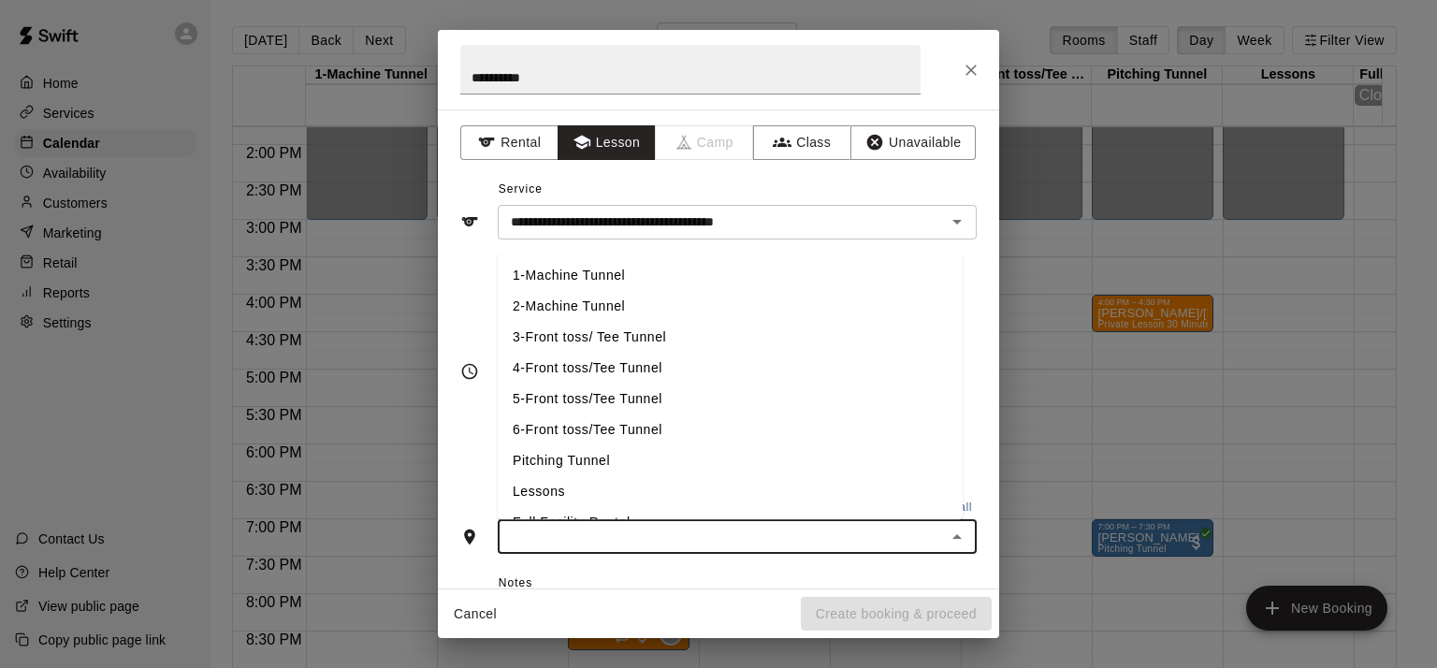
click at [758, 535] on input "text" at bounding box center [721, 536] width 437 height 23
click at [784, 411] on li "5-Front toss/Tee Tunnel" at bounding box center [730, 399] width 465 height 31
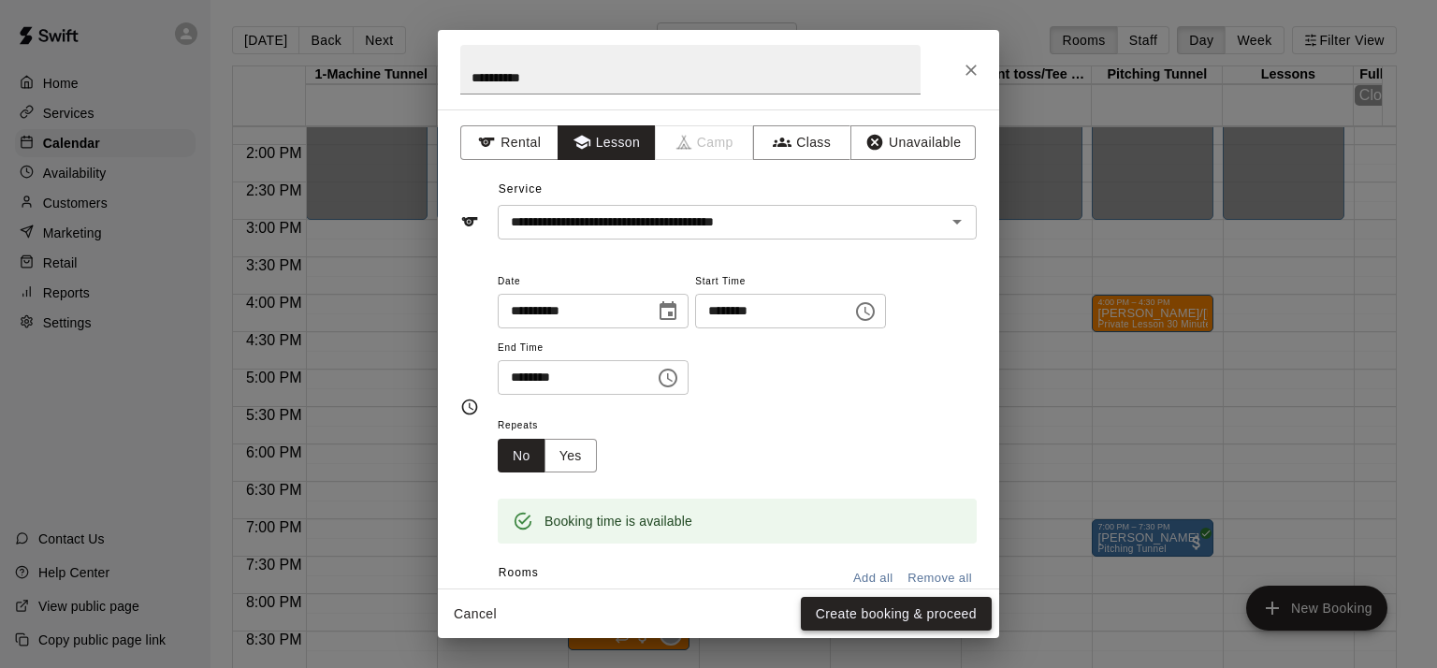
click at [830, 611] on button "Create booking & proceed" at bounding box center [896, 614] width 191 height 35
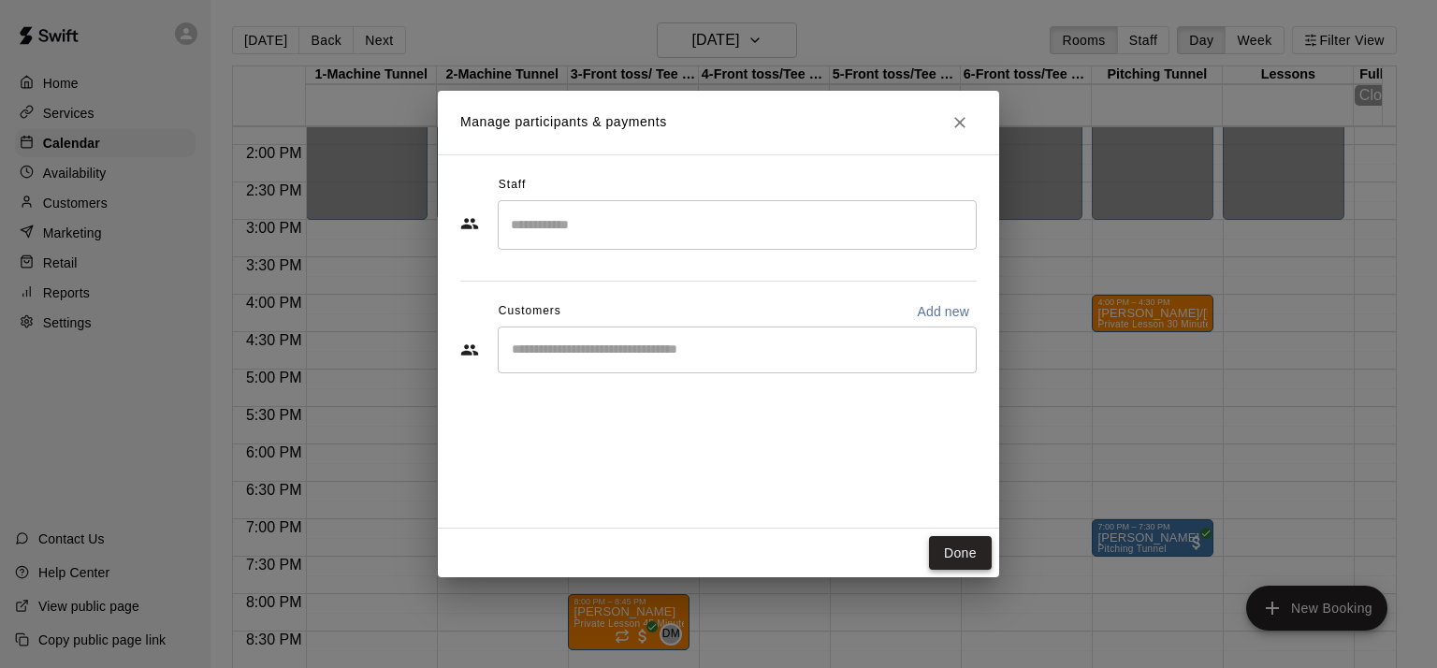
click at [947, 556] on button "Done" at bounding box center [960, 553] width 63 height 35
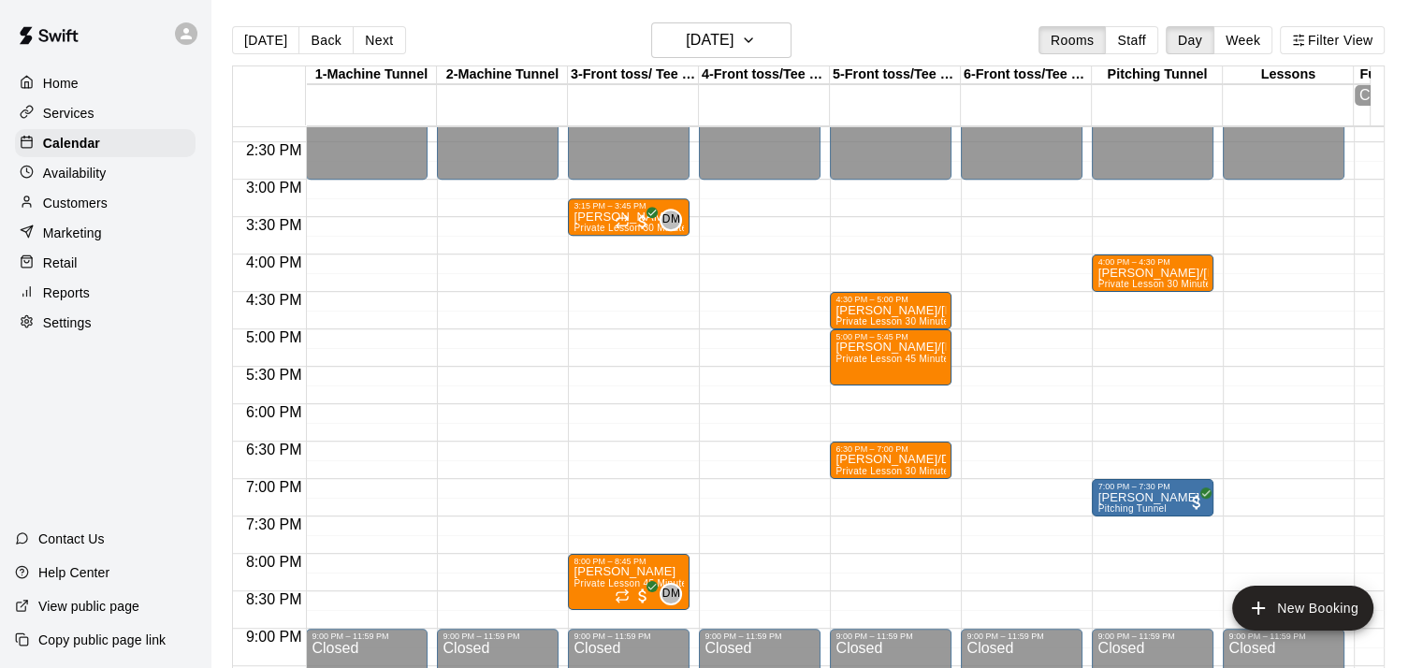
scroll to position [1060, 0]
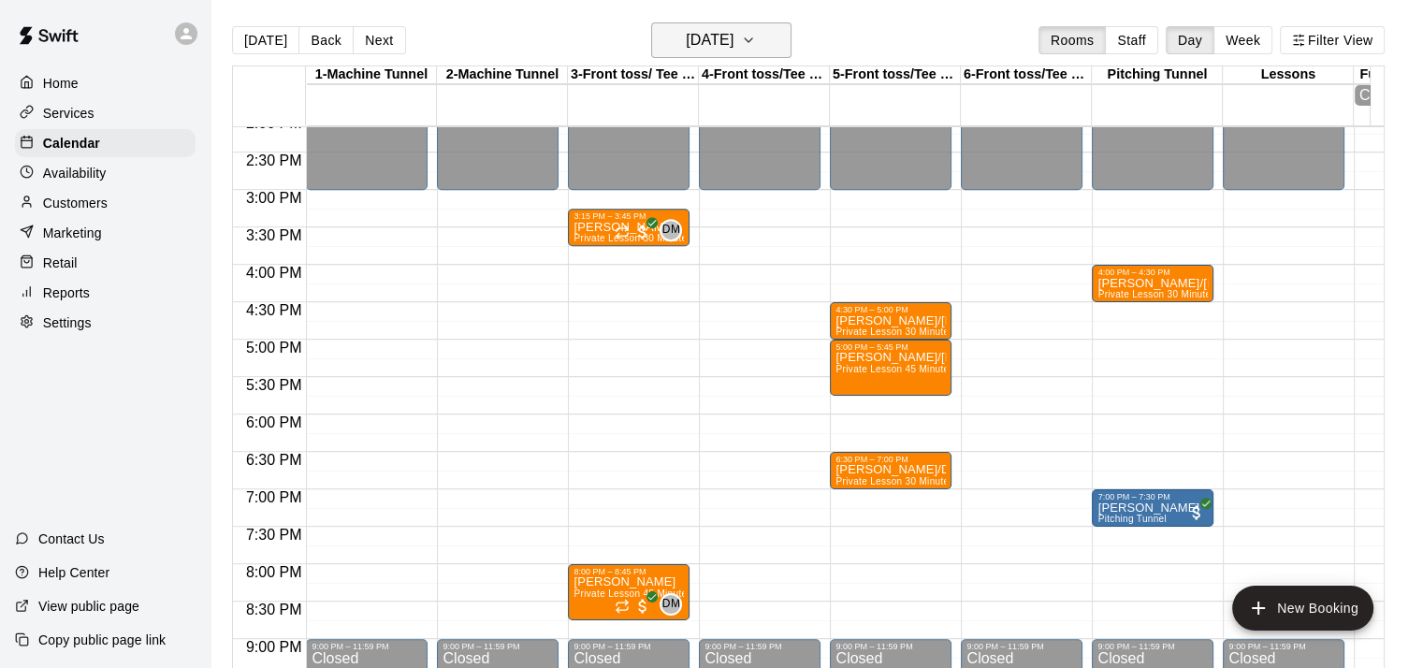
click at [733, 40] on h6 "Friday Sep 19" at bounding box center [710, 40] width 48 height 26
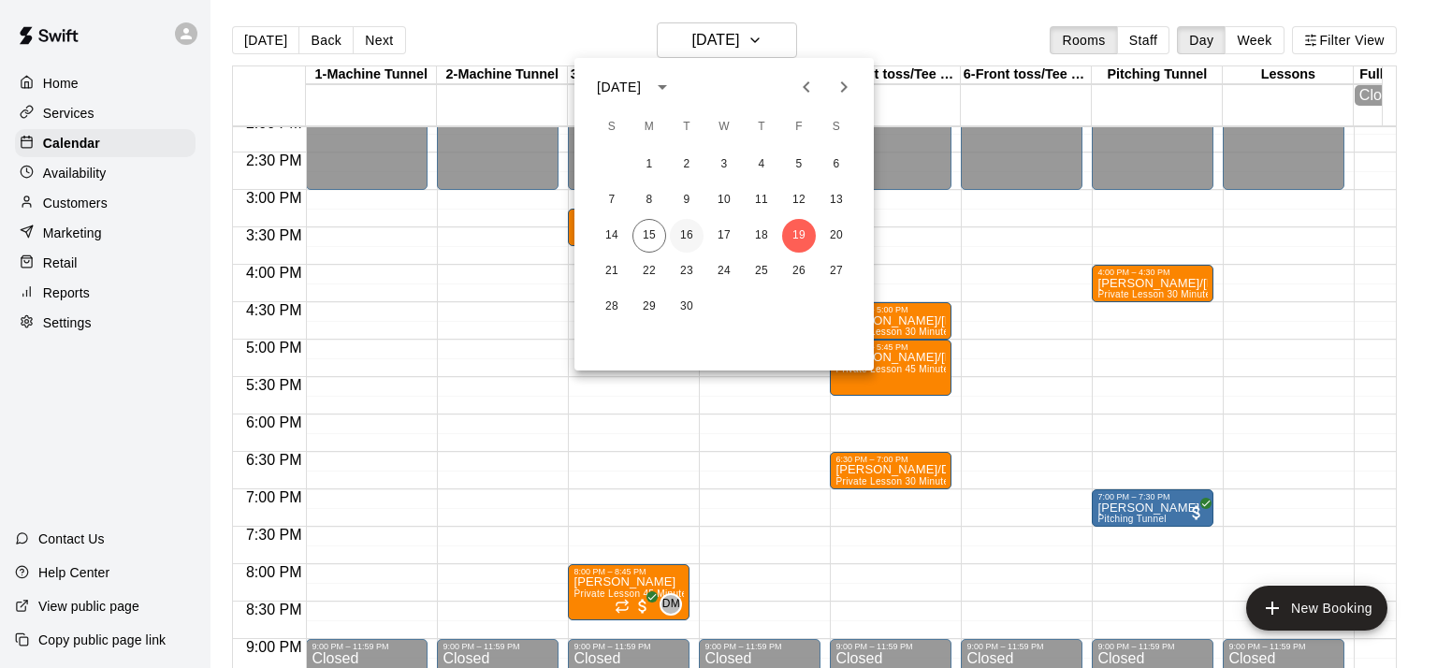
click at [684, 238] on button "16" at bounding box center [687, 236] width 34 height 34
